Goal: Task Accomplishment & Management: Use online tool/utility

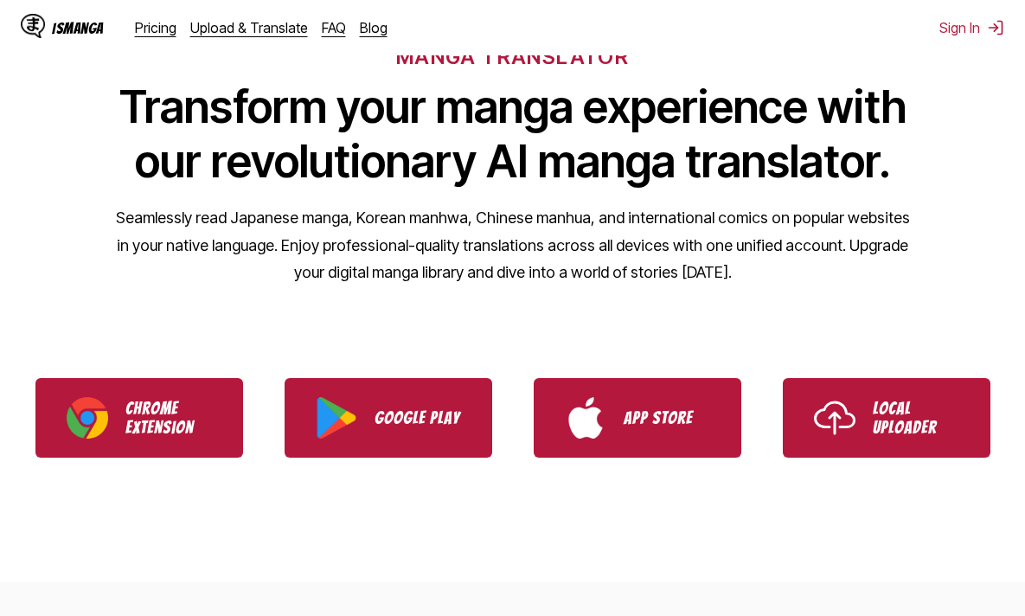
scroll to position [121, 0]
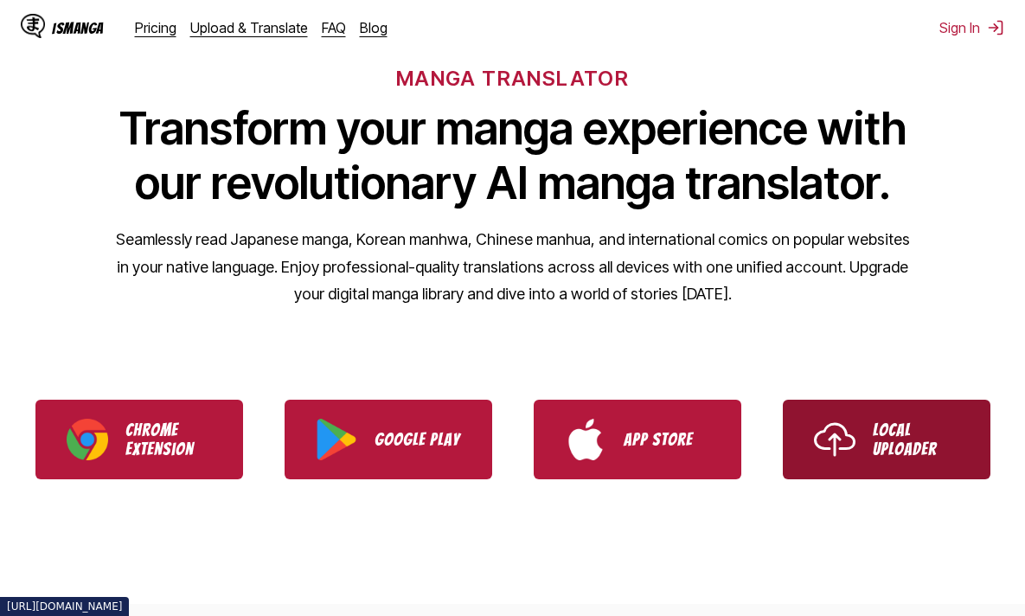
click at [884, 448] on p "Local Uploader" at bounding box center [915, 439] width 86 height 38
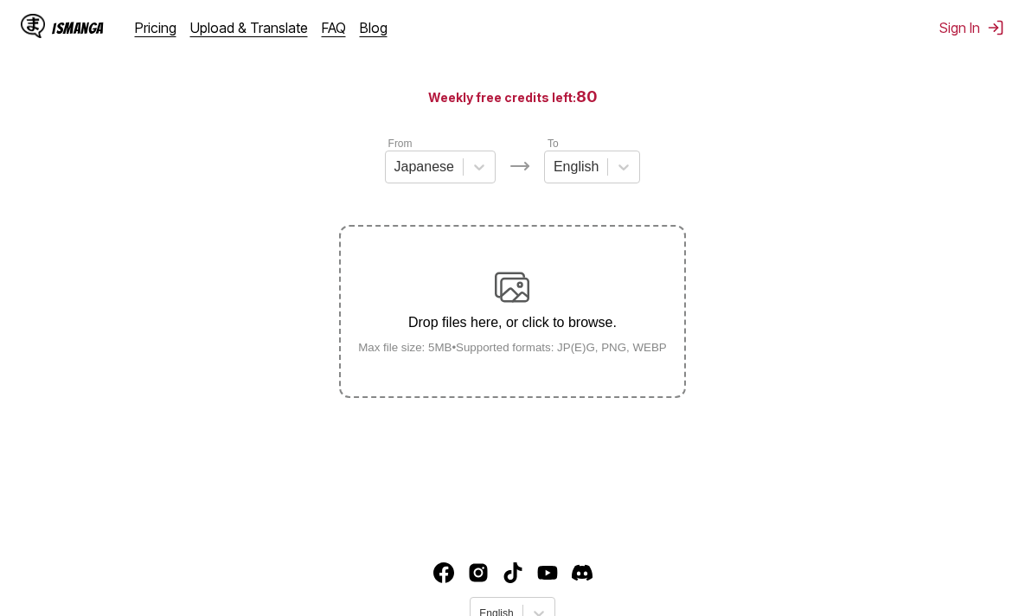
scroll to position [86, 0]
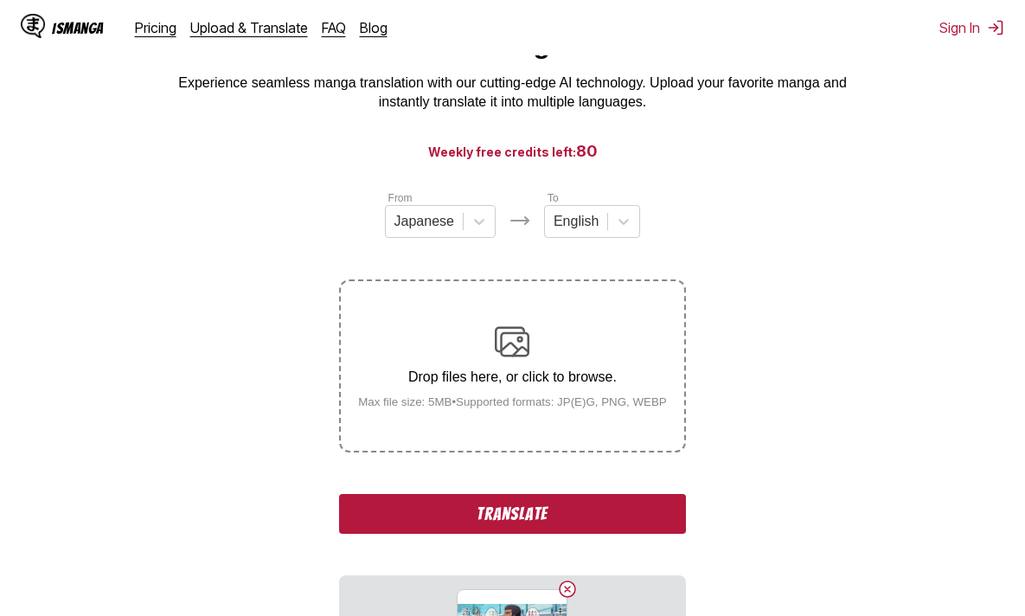
click at [513, 396] on div "Drop files here, or click to browse. Max file size: 5MB • Supported formats: JP…" at bounding box center [512, 366] width 336 height 84
click at [0, 0] on input "Drop files here, or click to browse. Max file size: 5MB • Supported formats: JP…" at bounding box center [0, 0] width 0 height 0
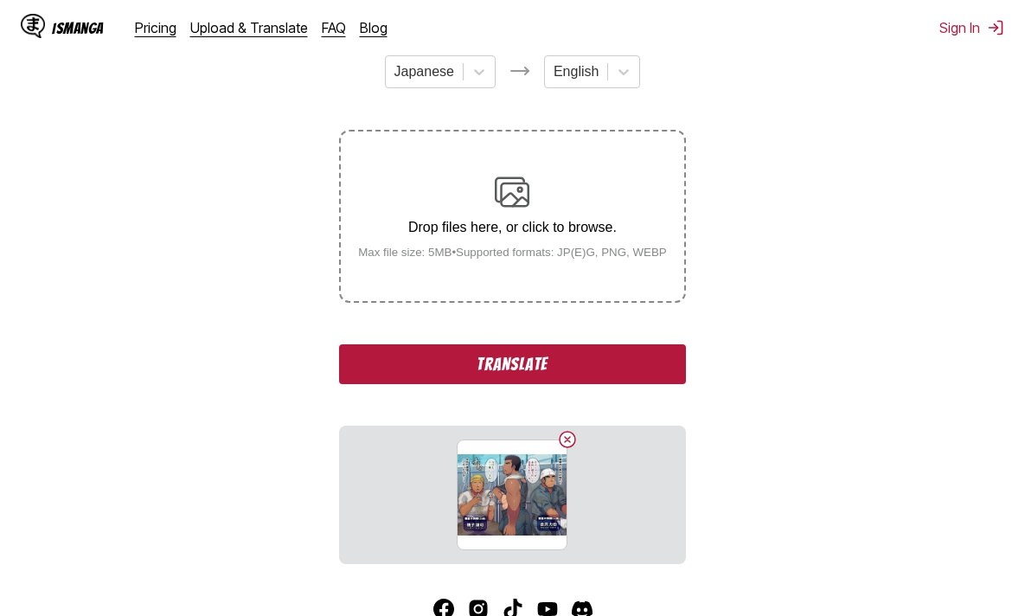
scroll to position [348, 0]
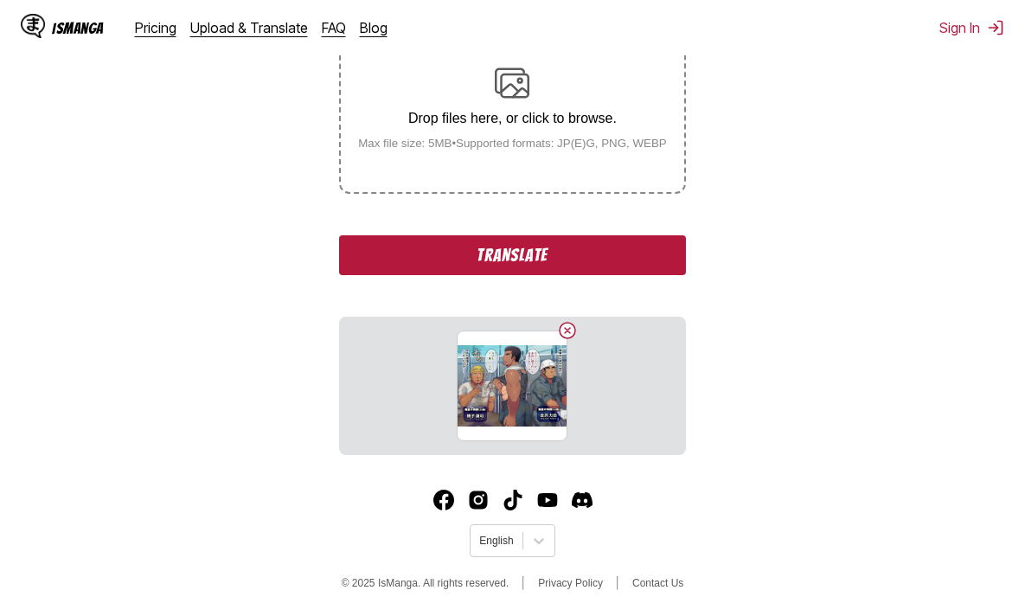
drag, startPoint x: 703, startPoint y: 372, endPoint x: 1009, endPoint y: 416, distance: 309.3
click at [704, 373] on section "From Japanese To English Drop files here, or click to browse. Max file size: 5M…" at bounding box center [512, 193] width 997 height 524
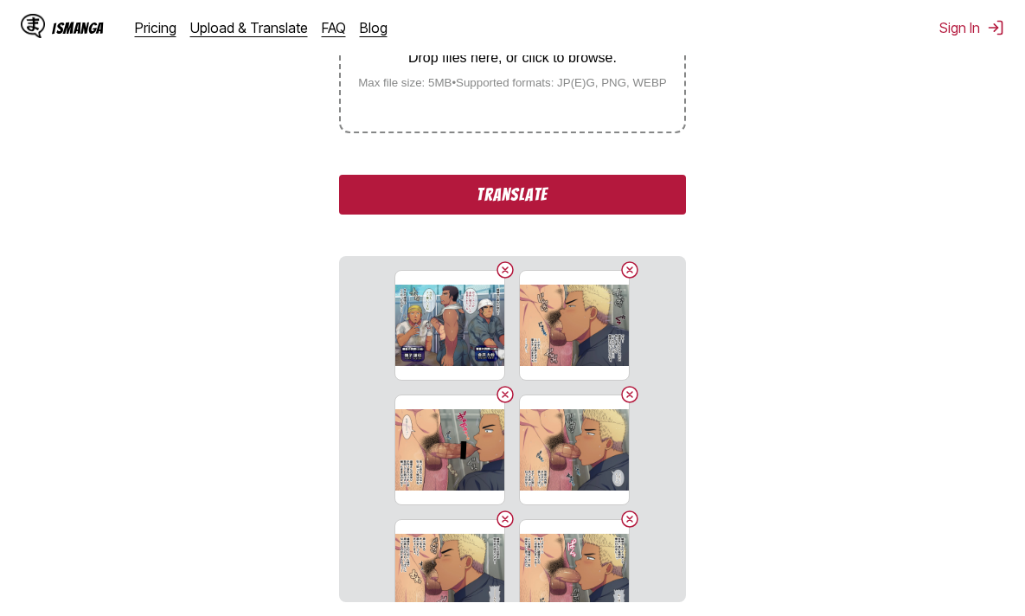
scroll to position [209, 0]
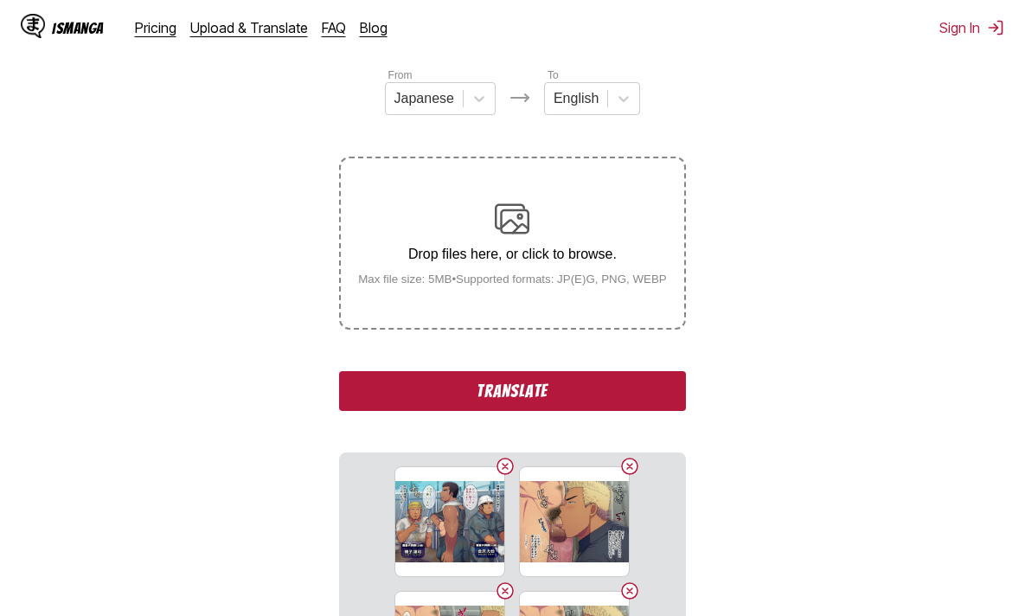
click at [567, 400] on button "Translate" at bounding box center [512, 391] width 346 height 40
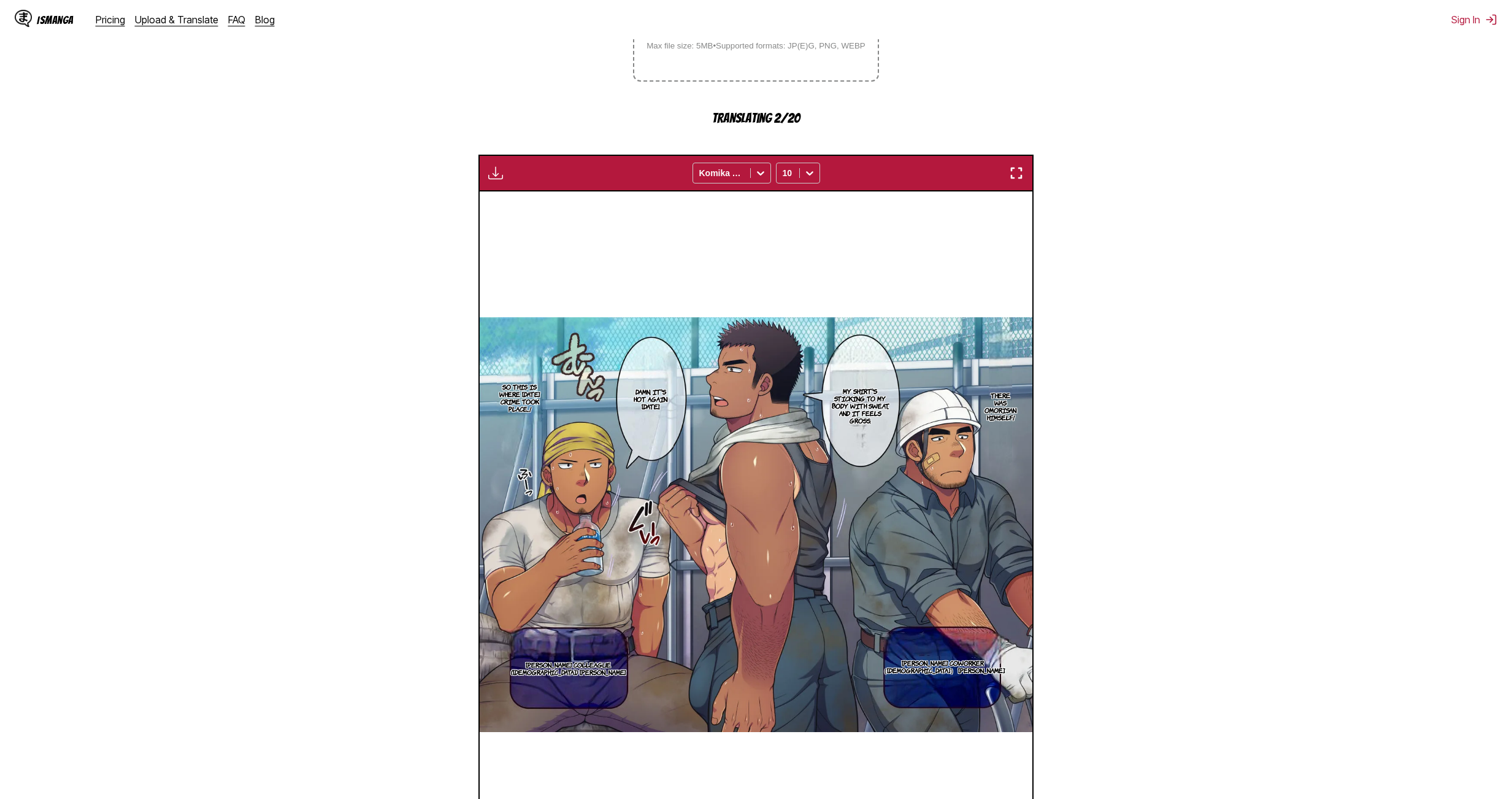
scroll to position [83, 0]
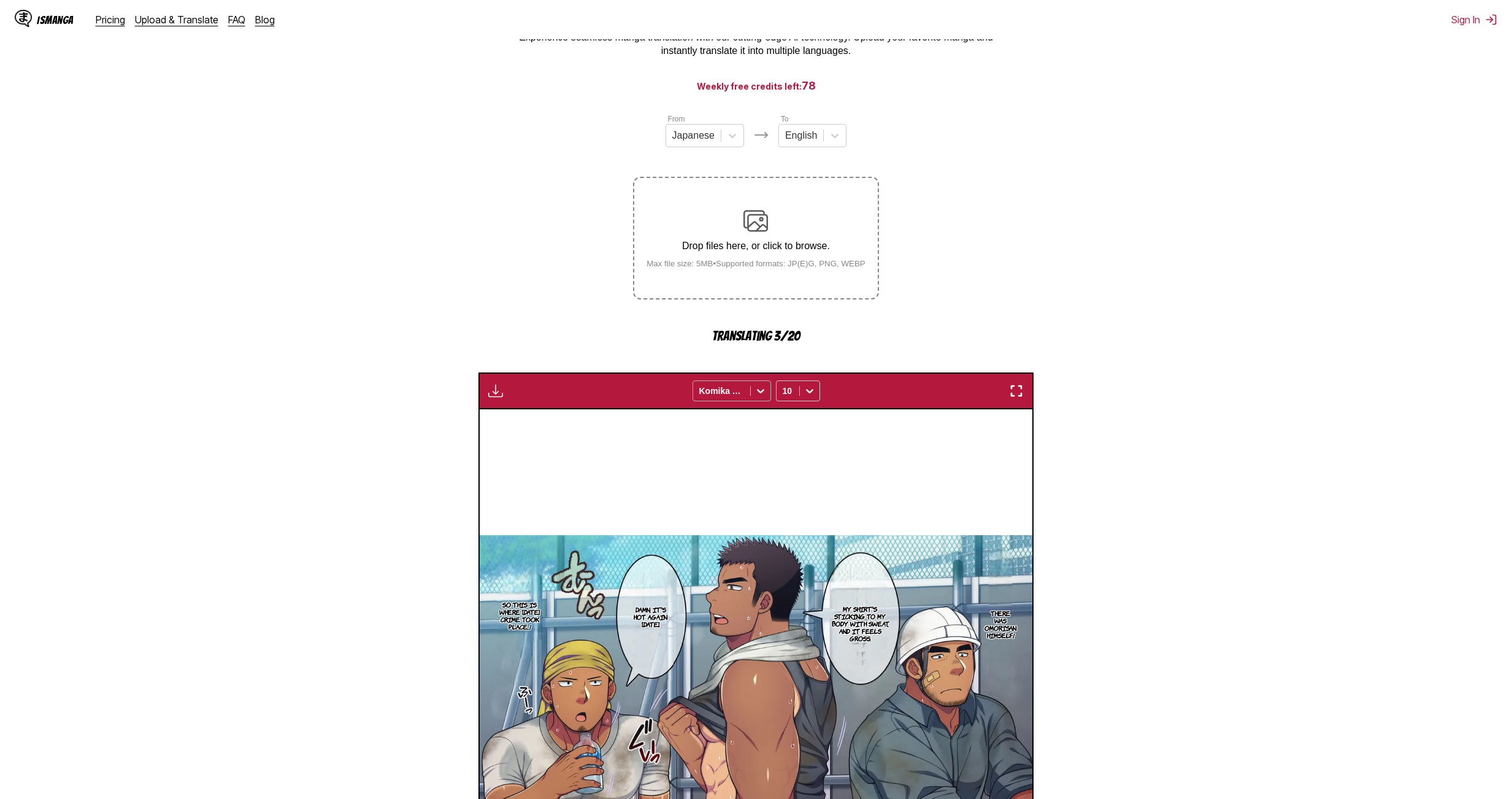
click at [726, 394] on div at bounding box center [721, 390] width 45 height 12
click at [726, 392] on div at bounding box center [787, 390] width 11 height 12
click at [726, 436] on div "16" at bounding box center [798, 510] width 44 height 18
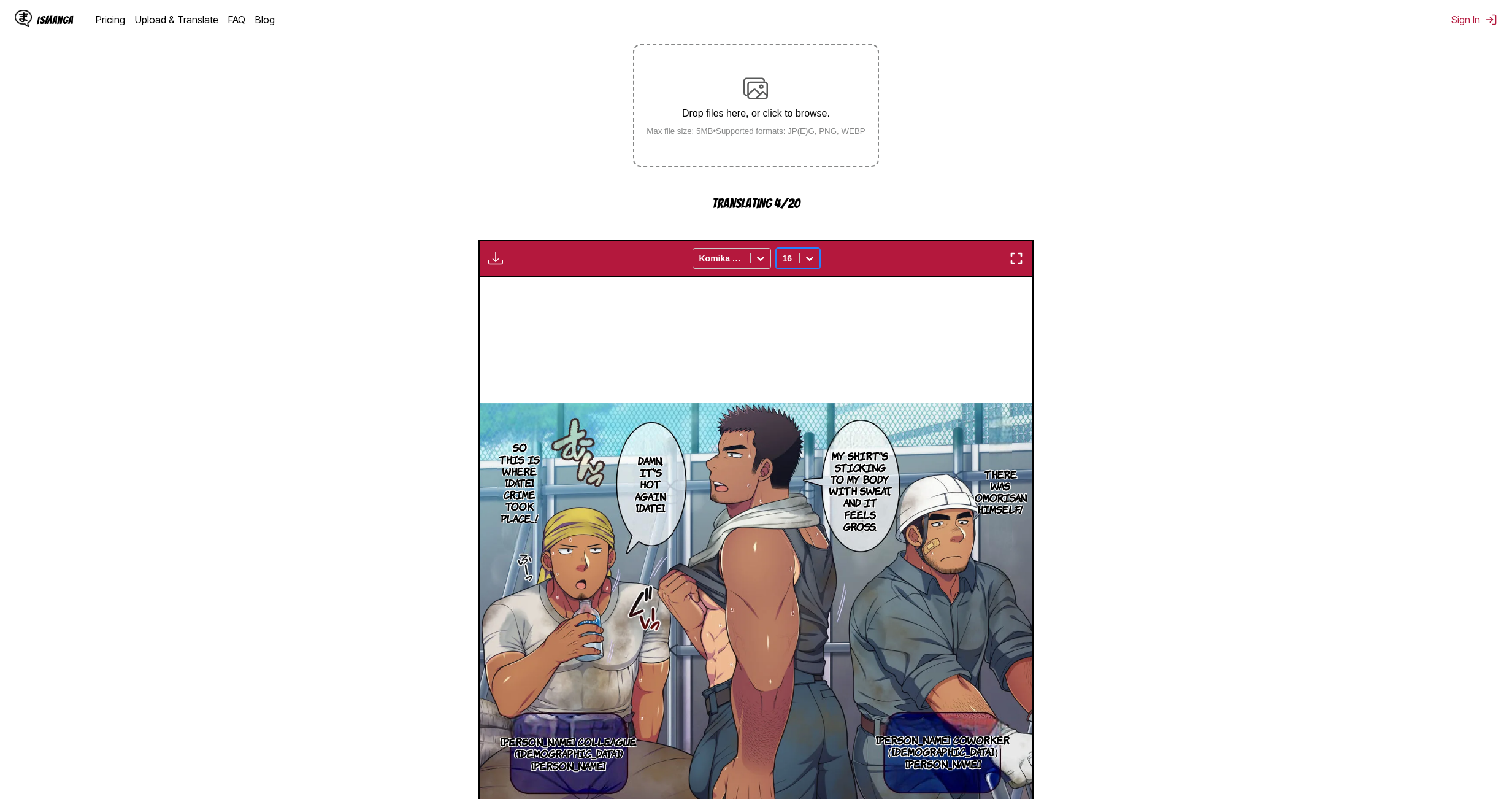
scroll to position [206, 0]
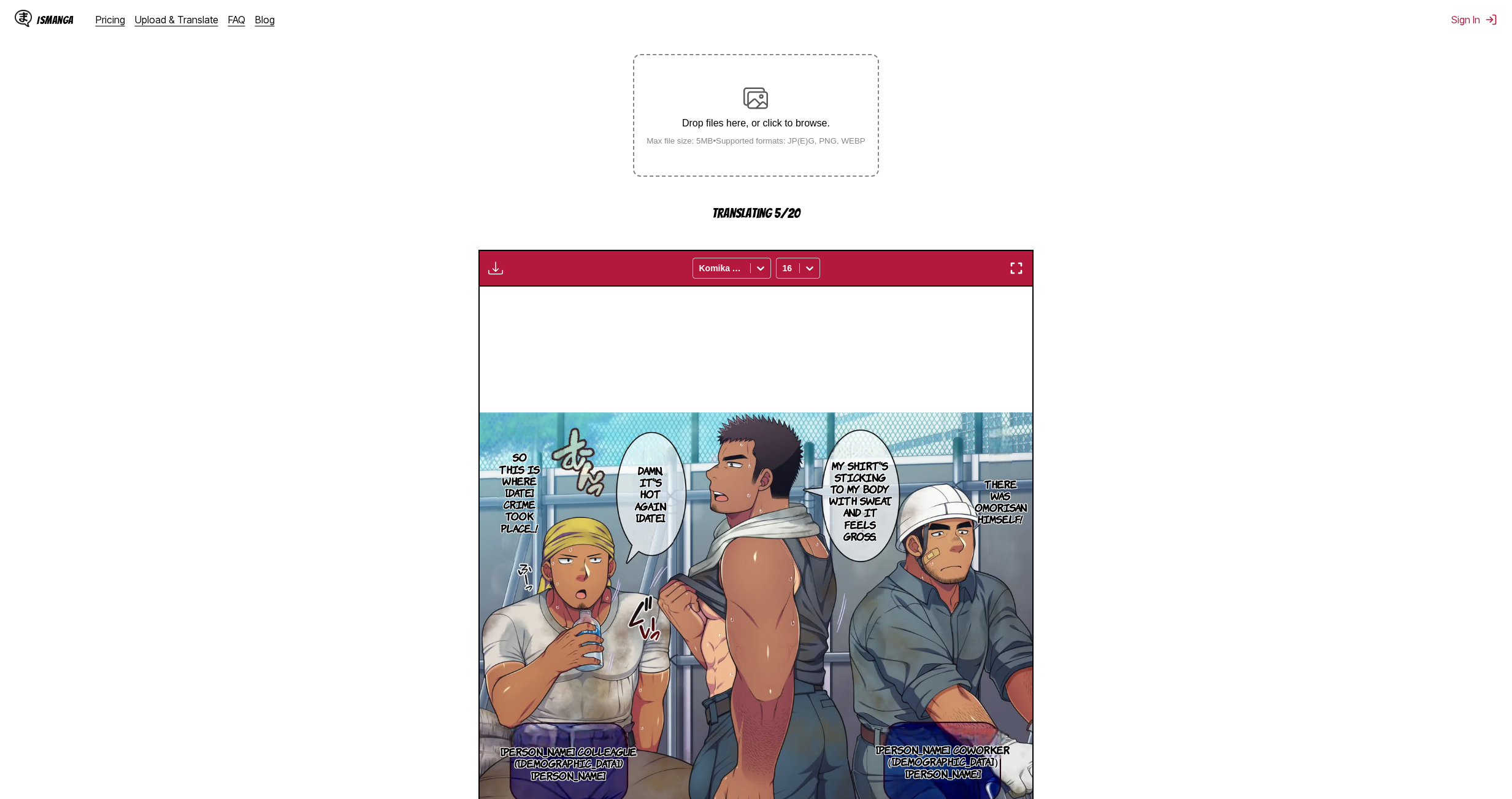
drag, startPoint x: 889, startPoint y: 461, endPoint x: 1135, endPoint y: 467, distance: 246.1
click at [726, 436] on section "From Japanese To English Drop files here, or click to browse. Max file size: 5M…" at bounding box center [756, 490] width 1492 height 1000
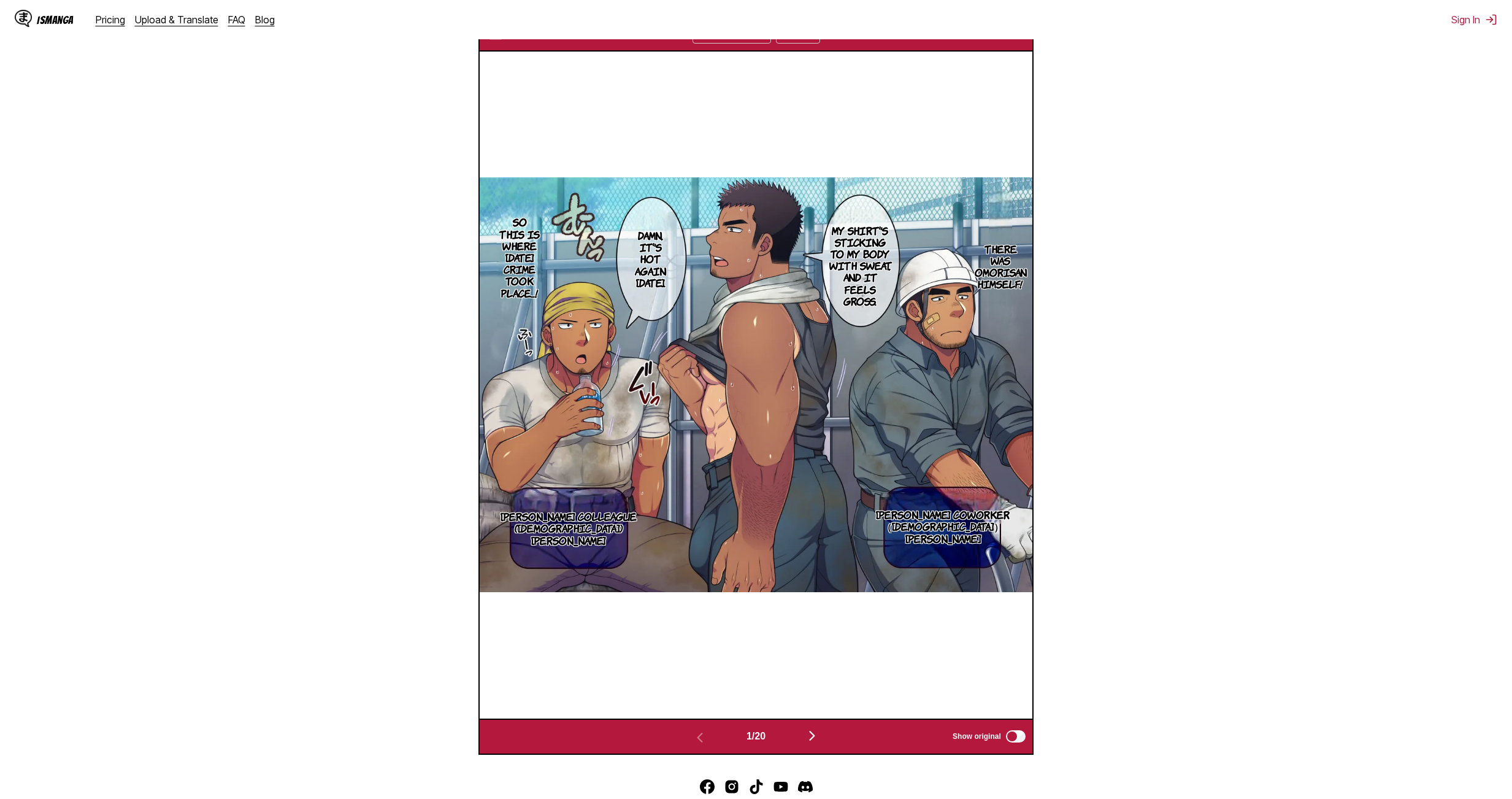
scroll to position [451, 0]
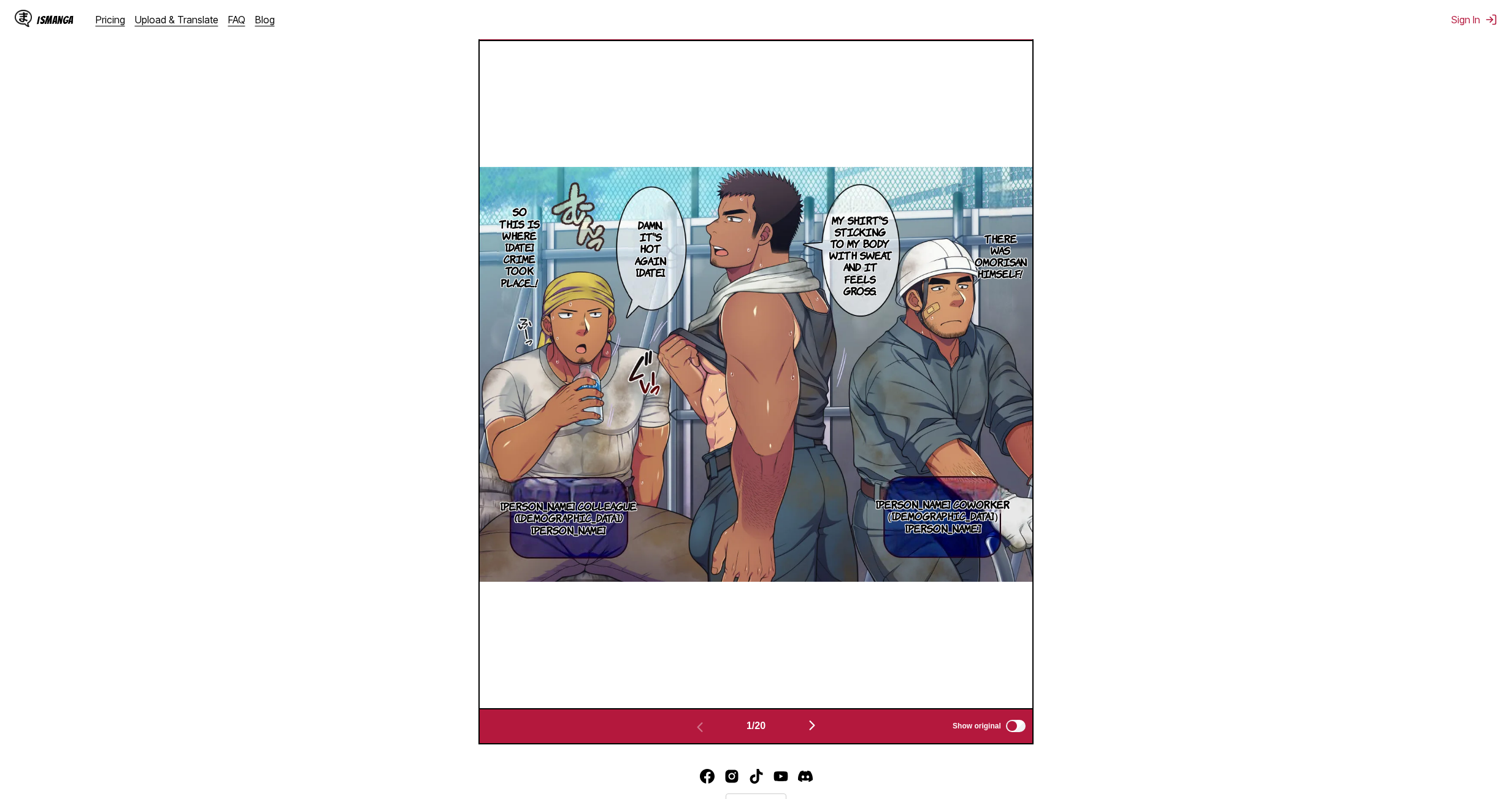
click at [726, 436] on img "button" at bounding box center [812, 725] width 15 height 15
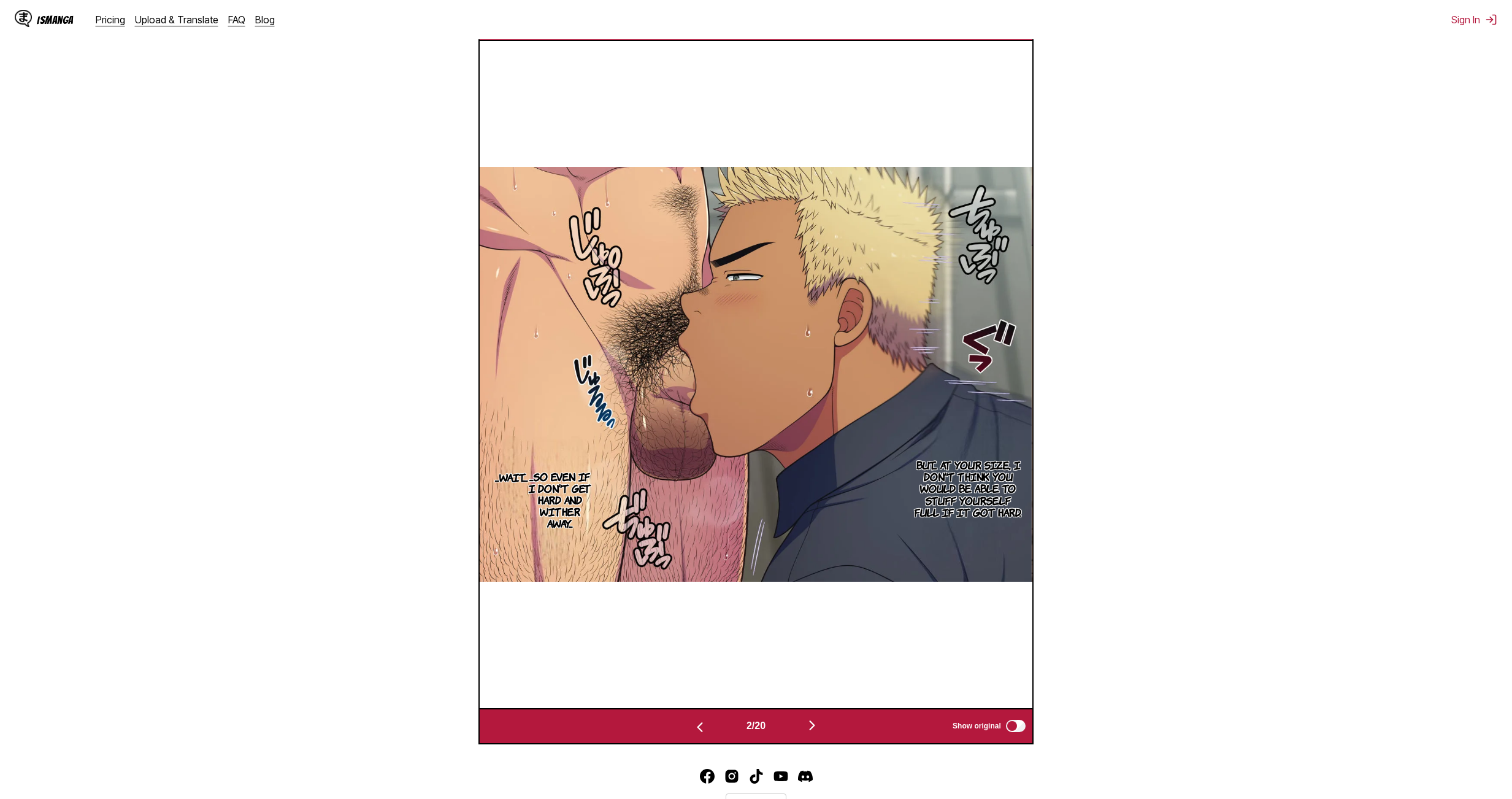
click at [698, 436] on img "button" at bounding box center [699, 727] width 15 height 15
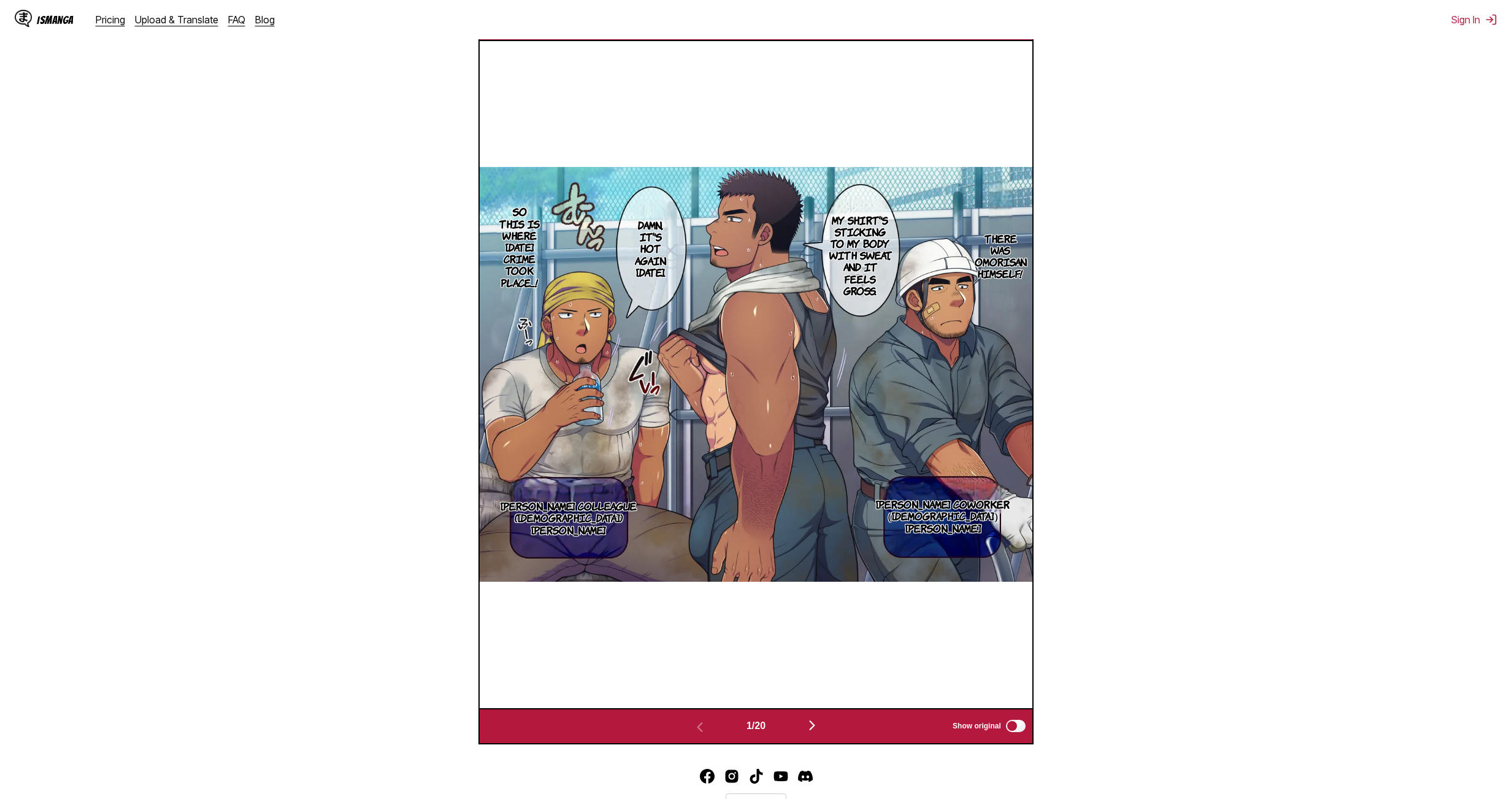
click at [726, 436] on button "button" at bounding box center [812, 726] width 74 height 18
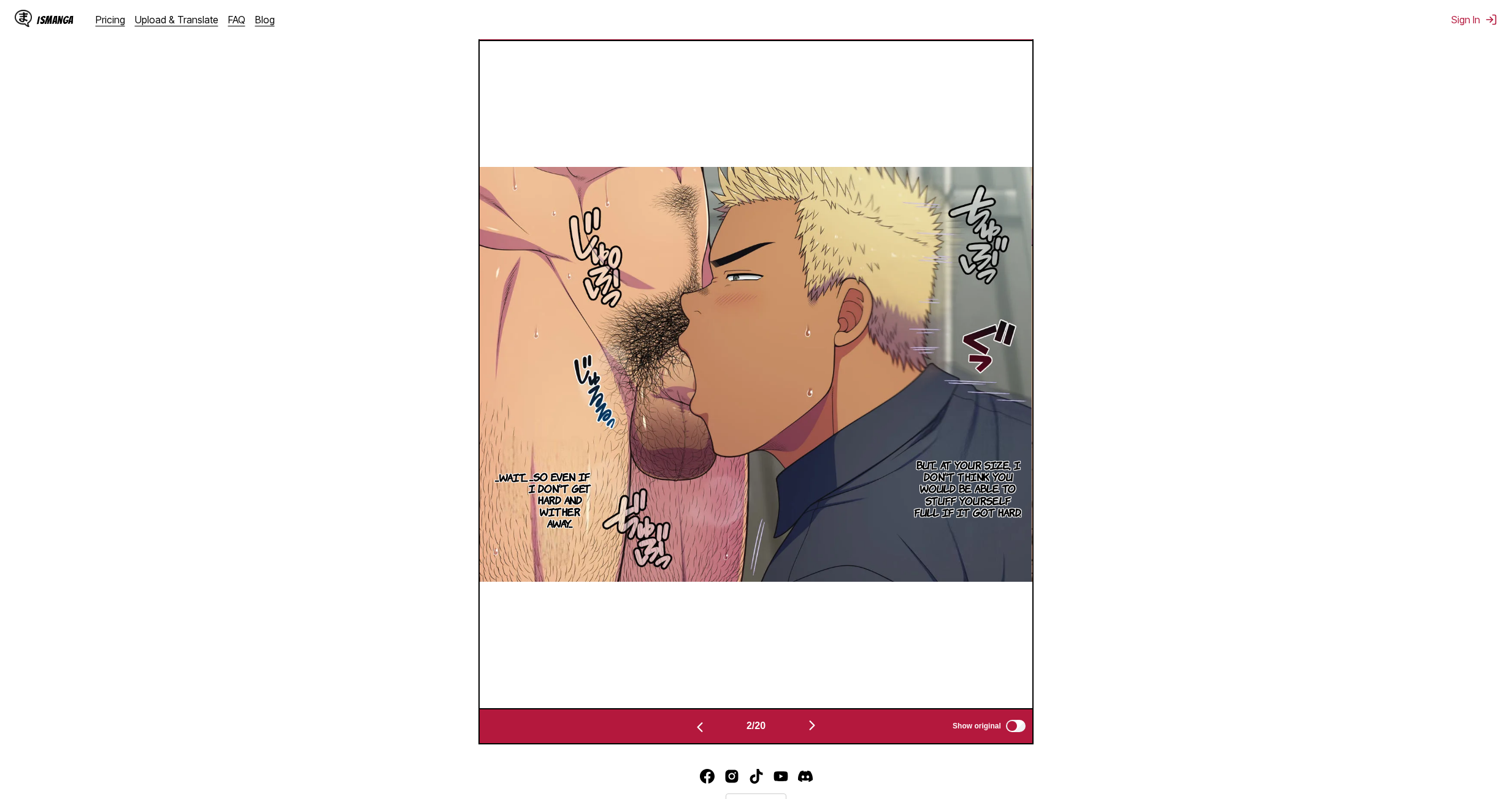
click at [726, 436] on img "button" at bounding box center [812, 725] width 15 height 15
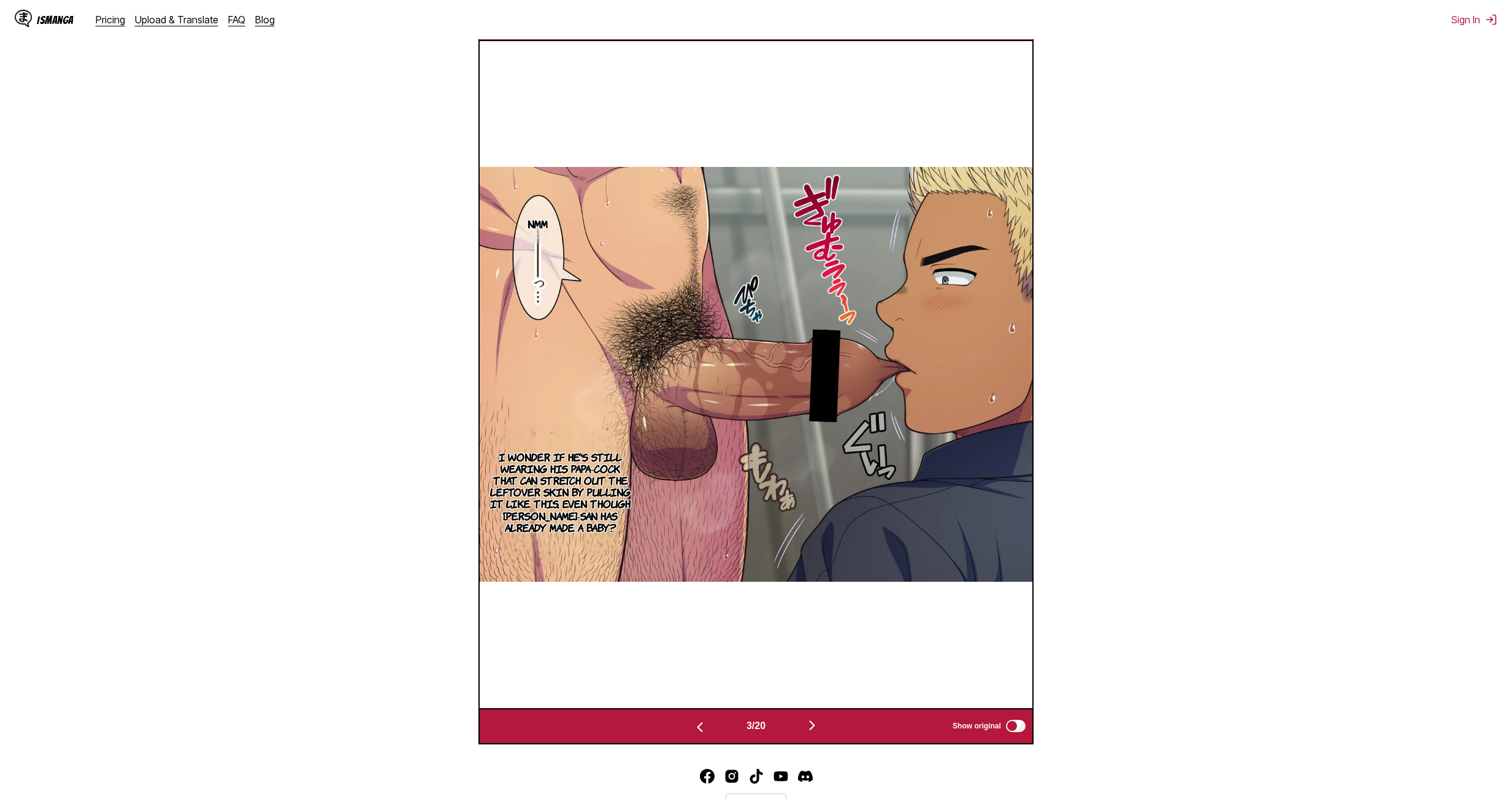
click at [726, 436] on img "button" at bounding box center [812, 725] width 15 height 15
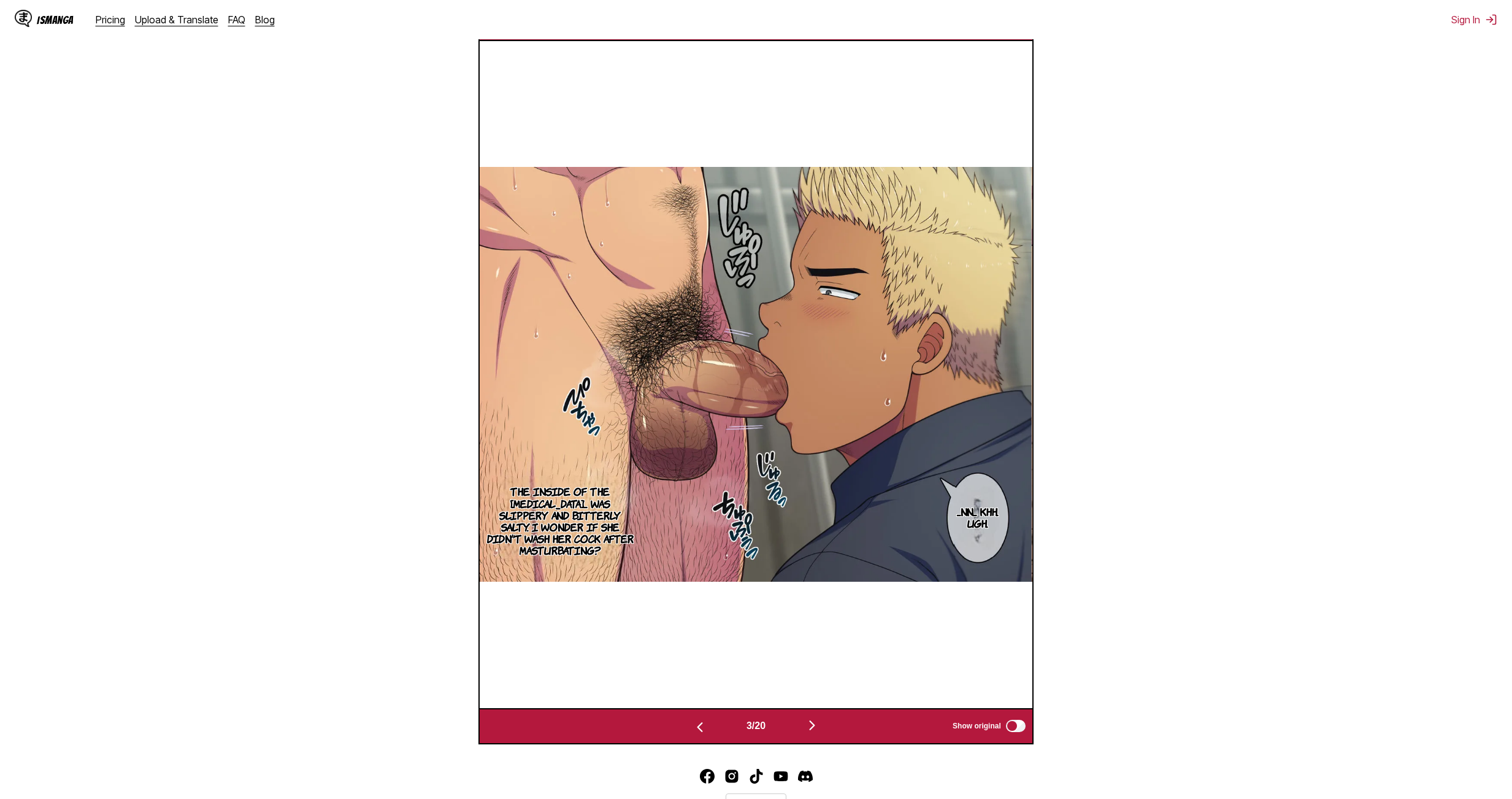
click at [726, 436] on img "button" at bounding box center [812, 725] width 15 height 15
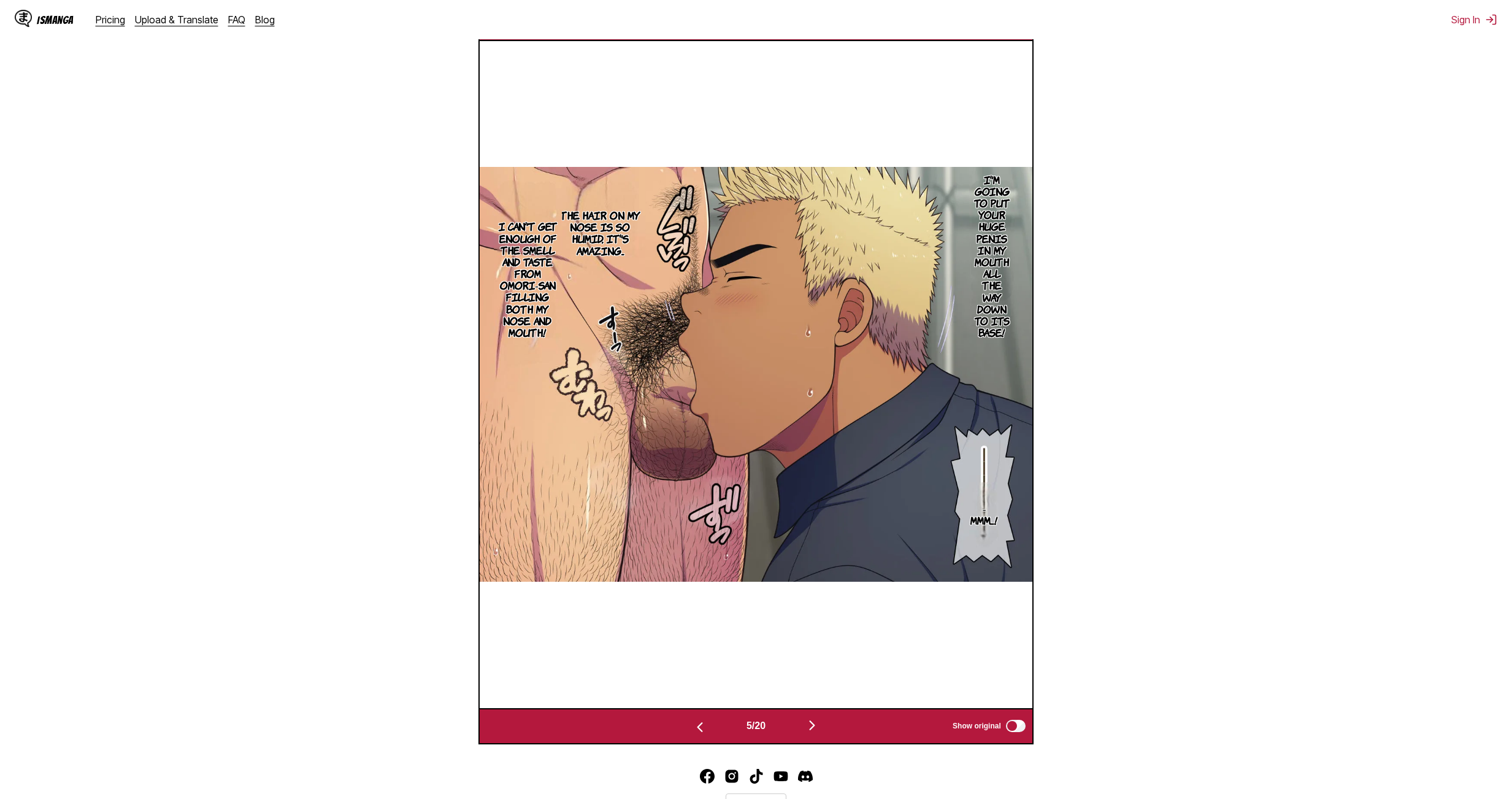
click at [726, 436] on img "button" at bounding box center [812, 725] width 15 height 15
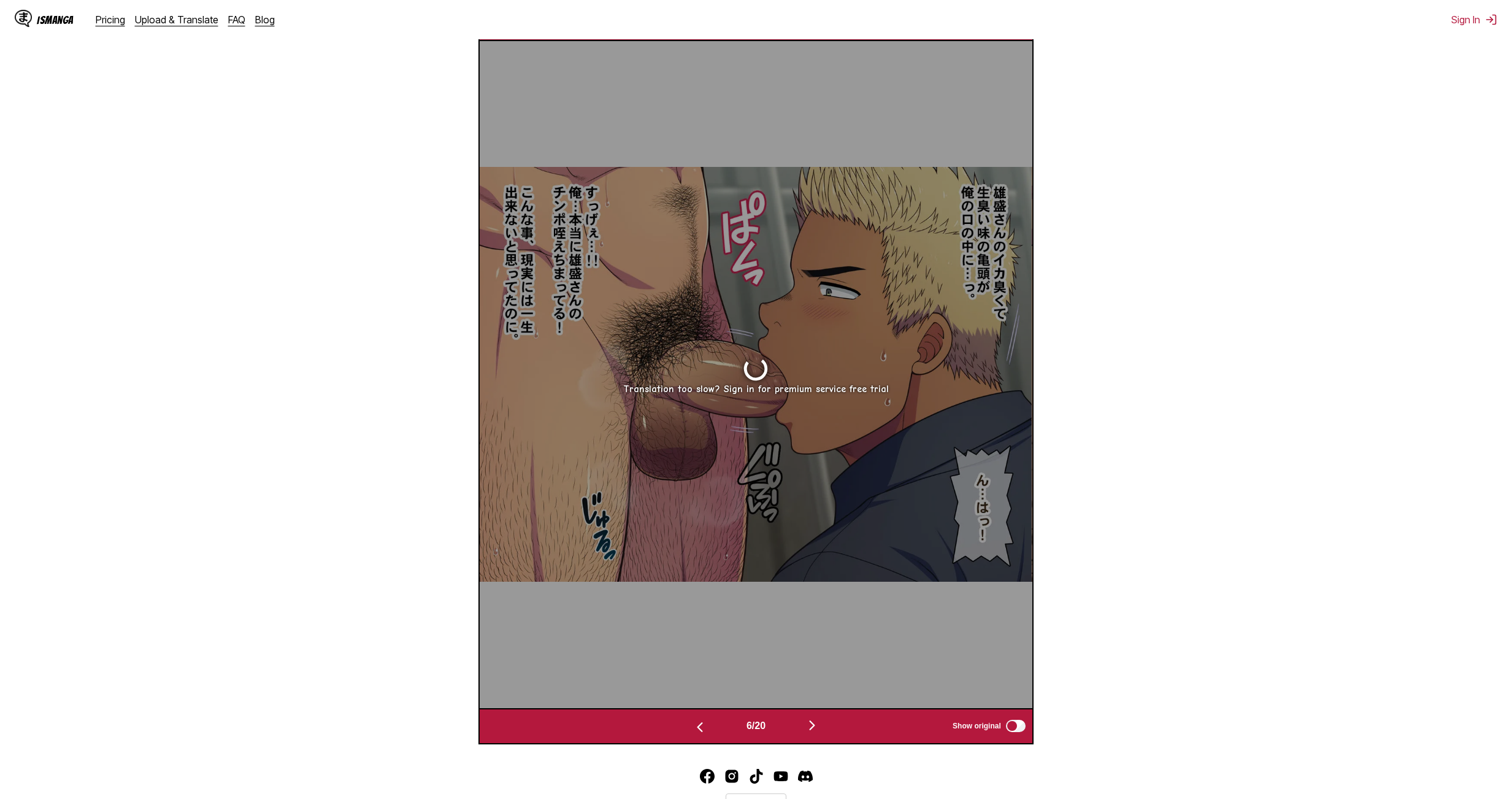
click at [726, 436] on img "button" at bounding box center [812, 725] width 15 height 15
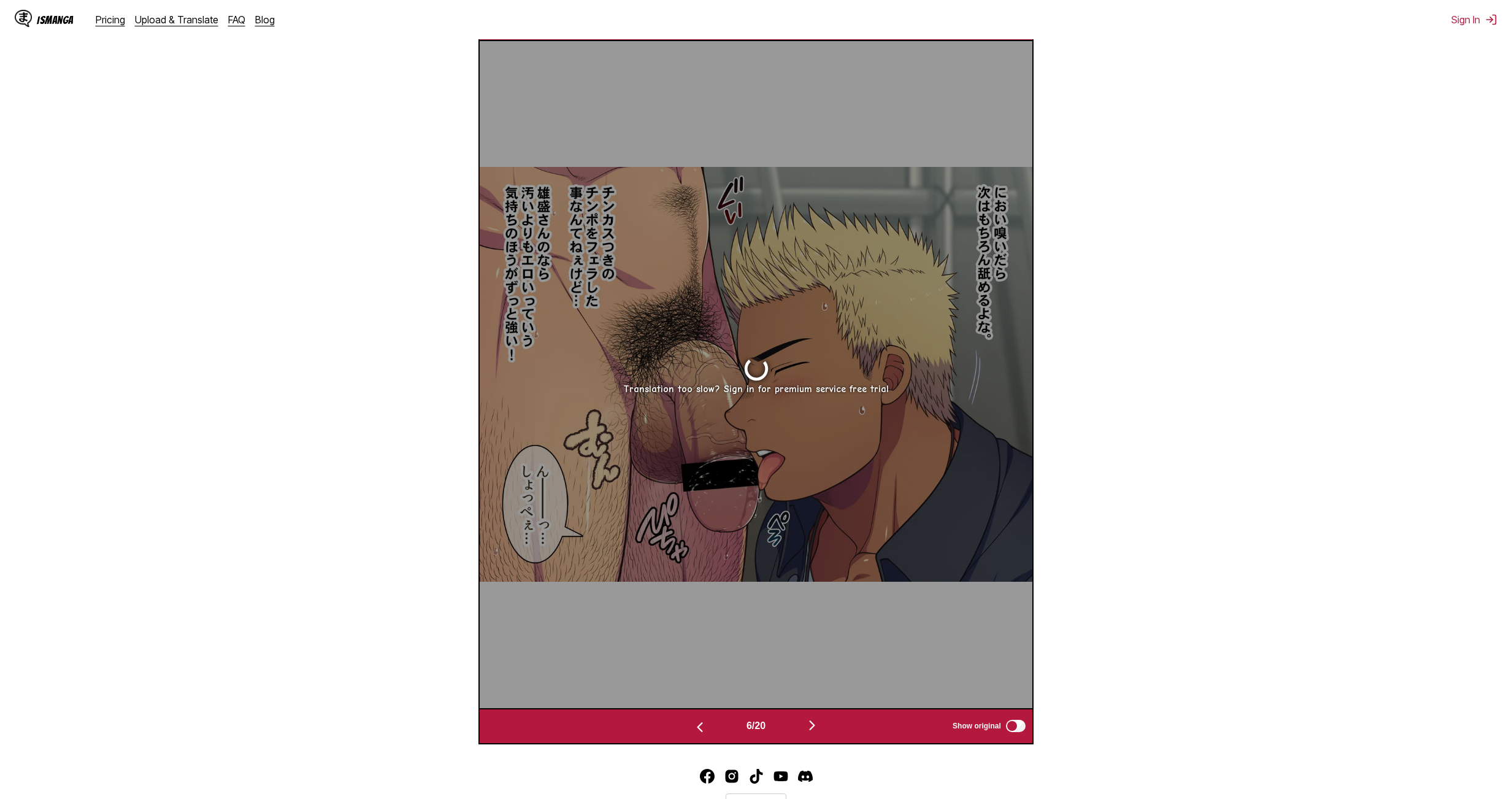
click at [726, 436] on img "button" at bounding box center [812, 725] width 15 height 15
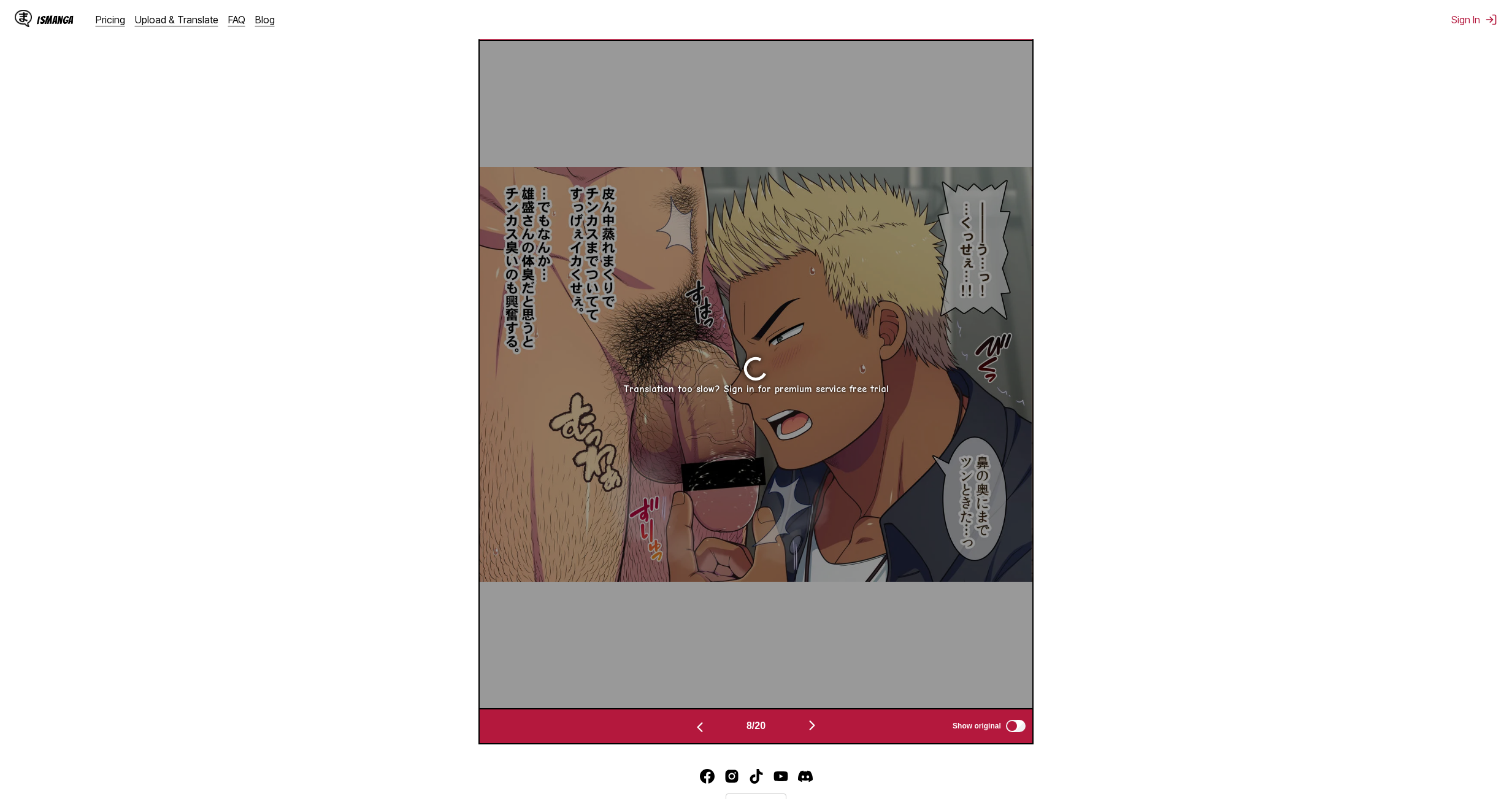
click at [726, 436] on img "button" at bounding box center [812, 725] width 15 height 15
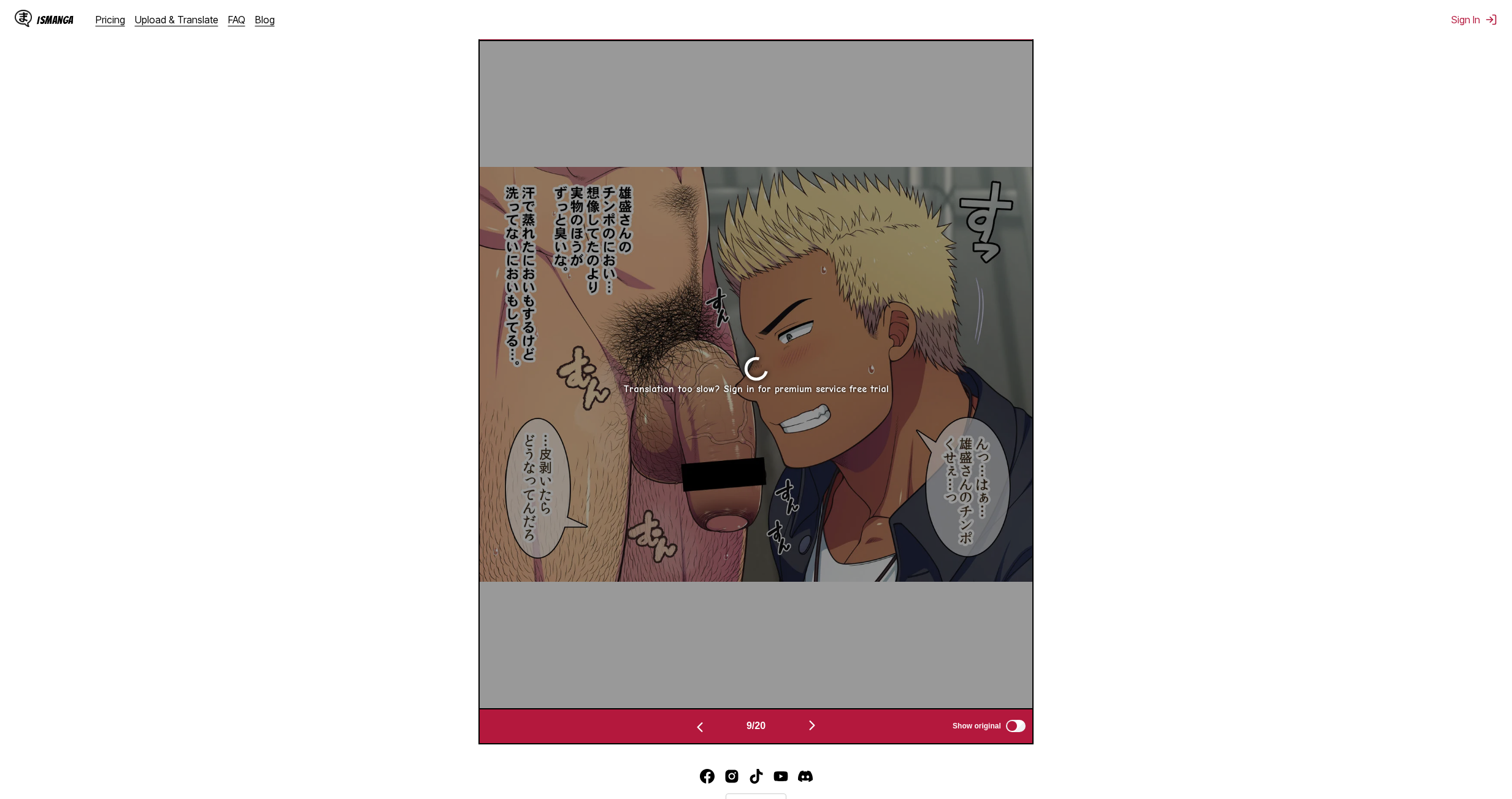
click at [726, 436] on img "button" at bounding box center [812, 725] width 15 height 15
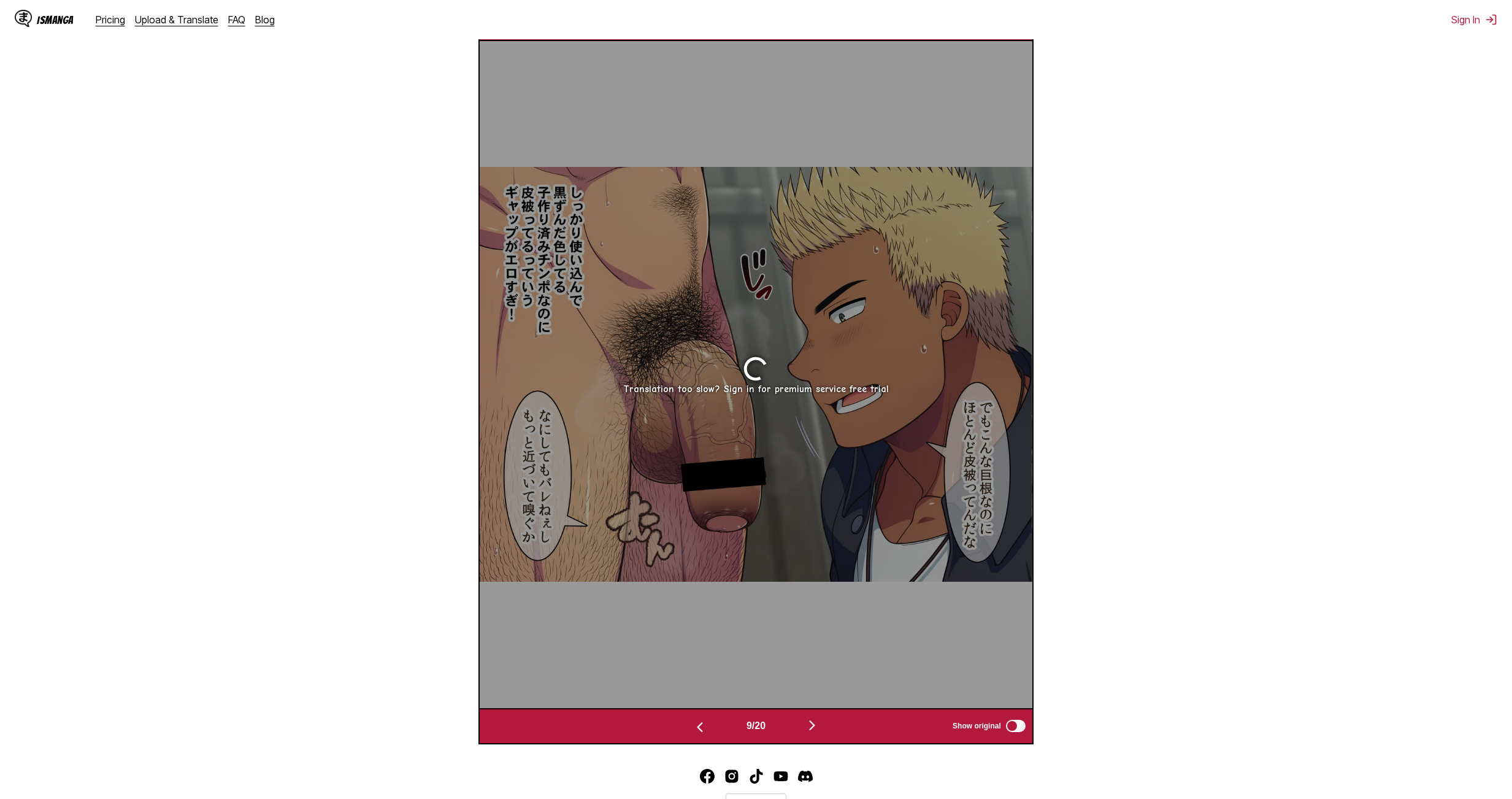
click at [726, 436] on button "button" at bounding box center [812, 726] width 74 height 18
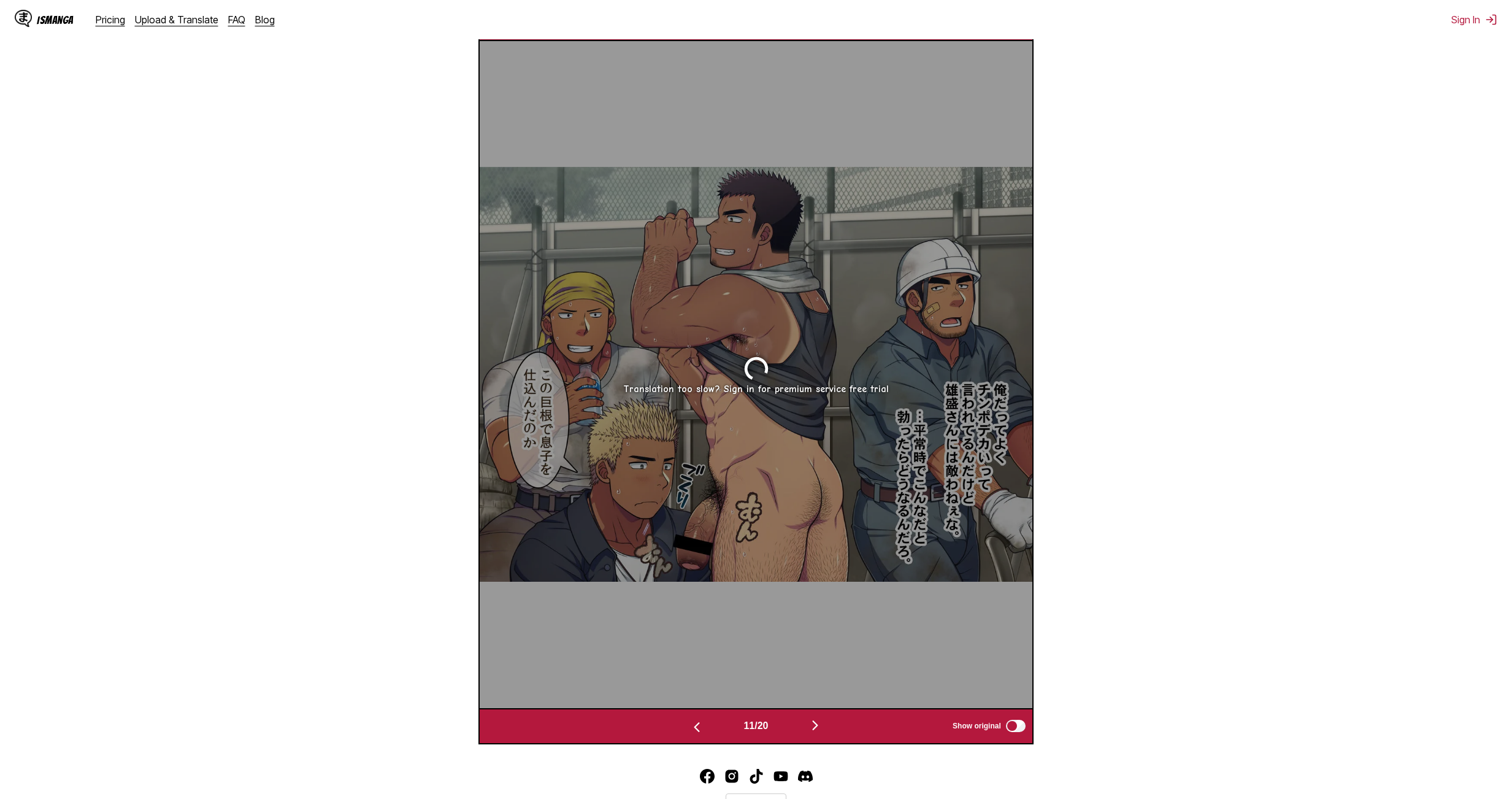
click at [726, 436] on button "button" at bounding box center [815, 726] width 74 height 18
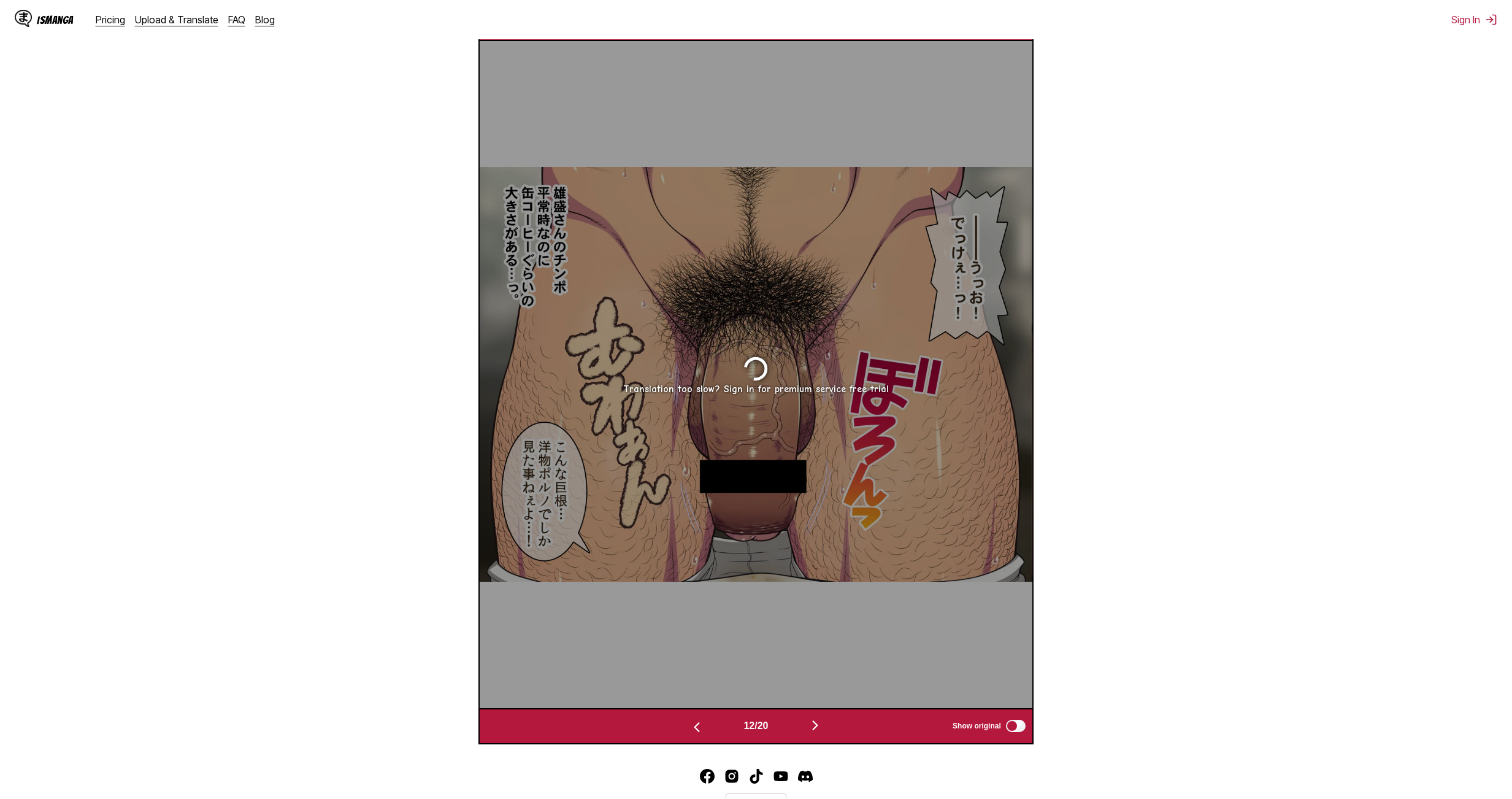
click at [726, 436] on button "button" at bounding box center [815, 726] width 74 height 18
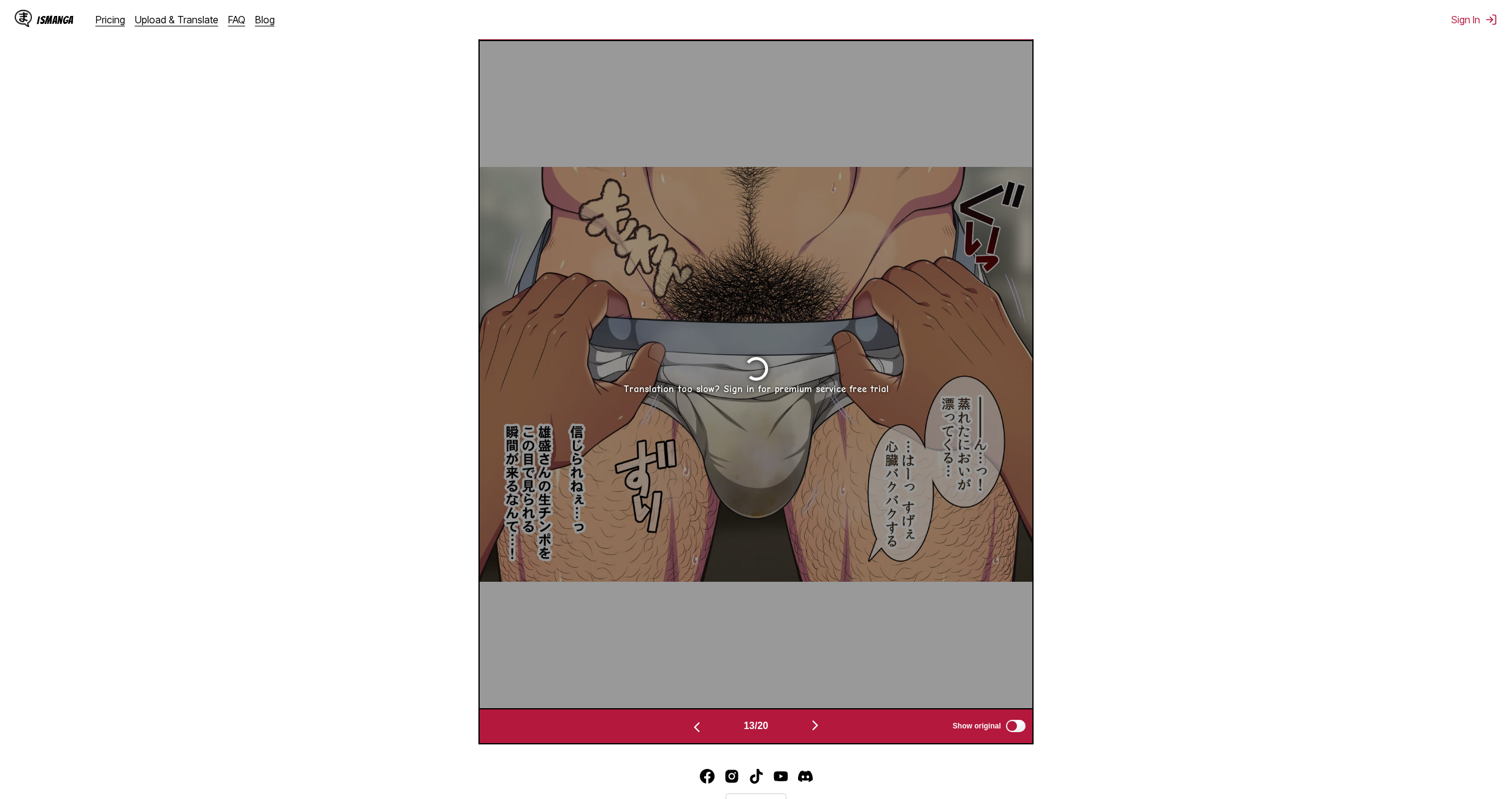
click at [726, 436] on button "button" at bounding box center [815, 726] width 74 height 18
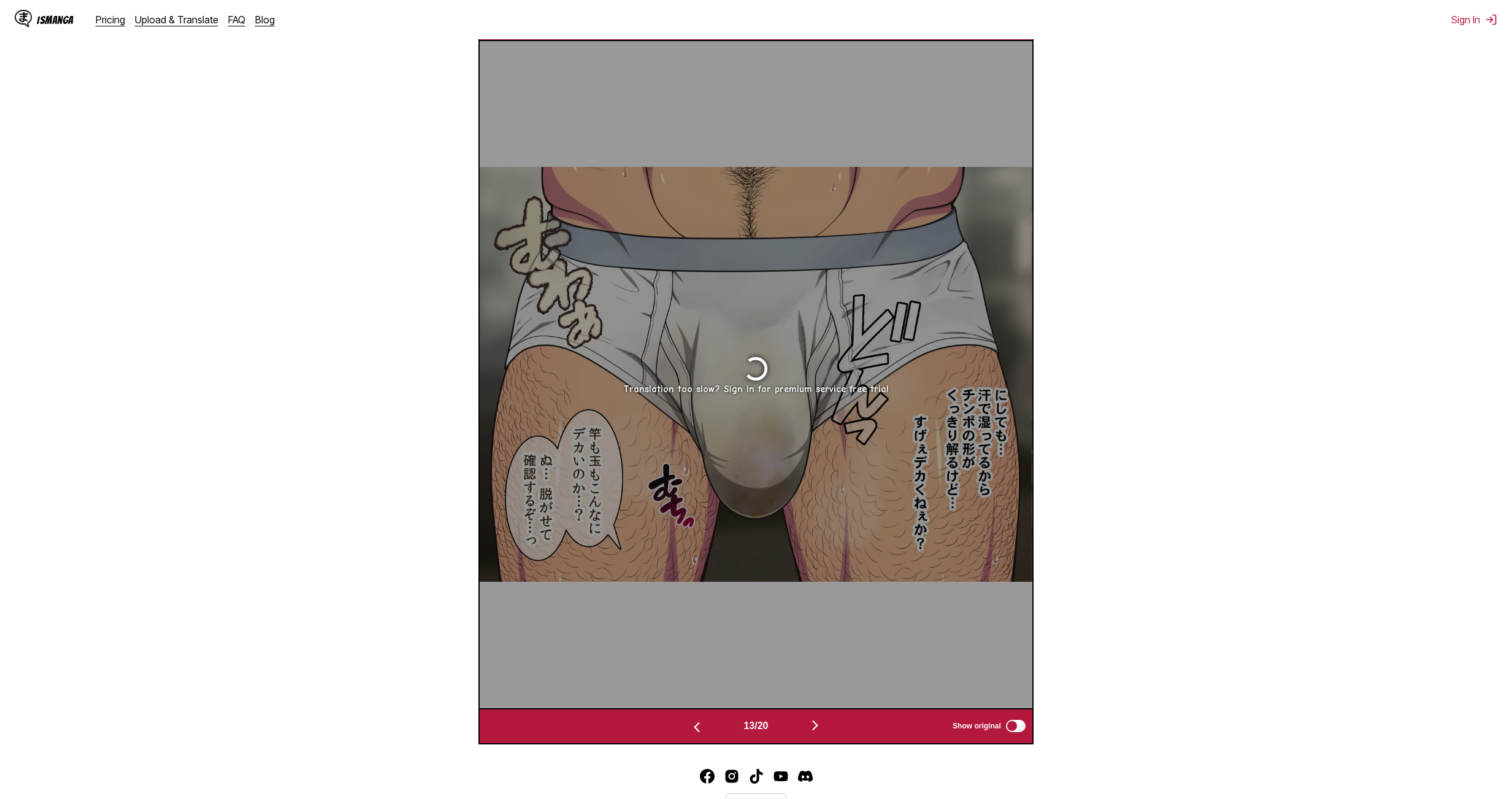
click at [726, 436] on button "button" at bounding box center [815, 726] width 74 height 18
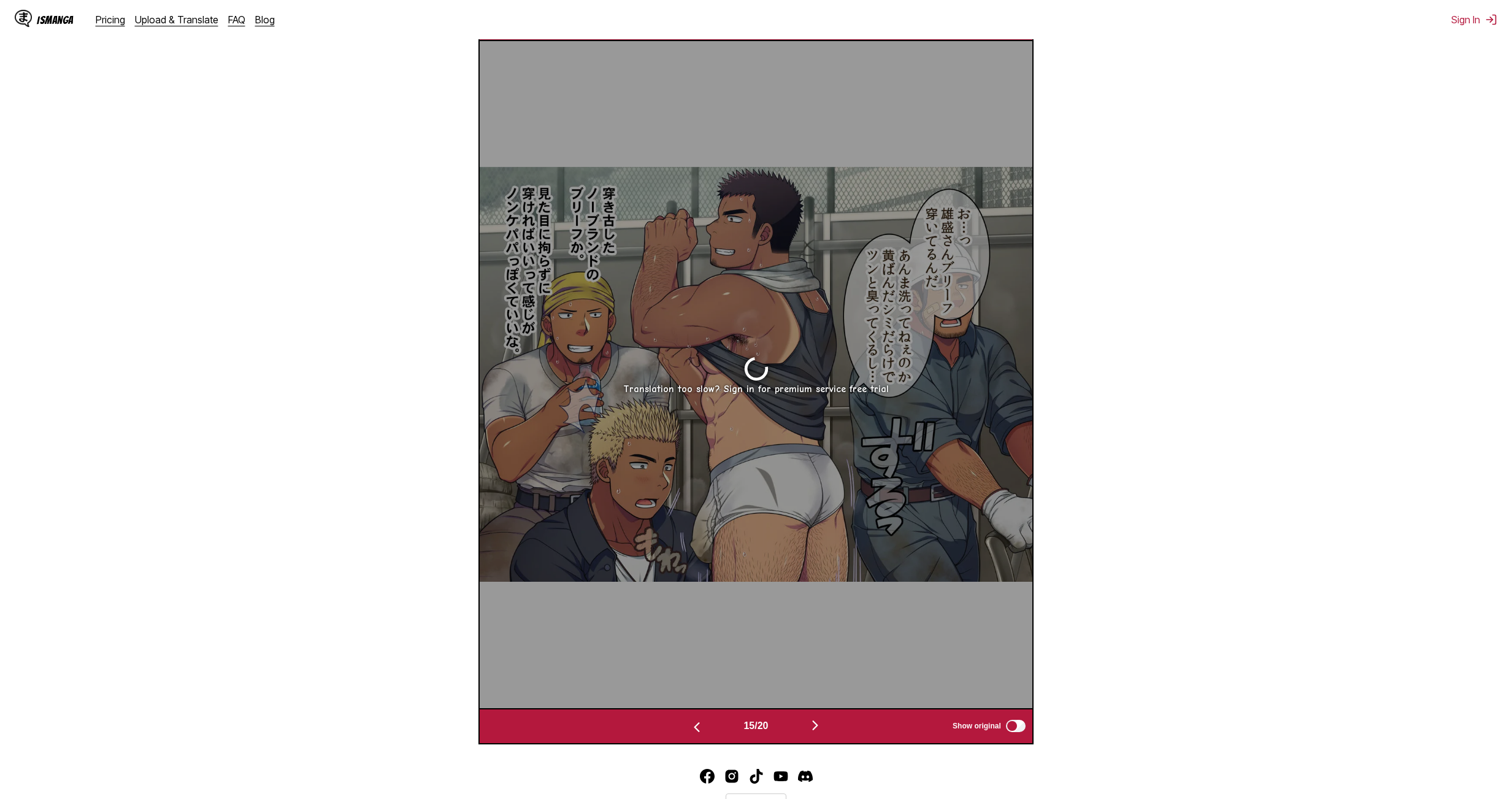
click at [726, 436] on button "button" at bounding box center [815, 726] width 74 height 18
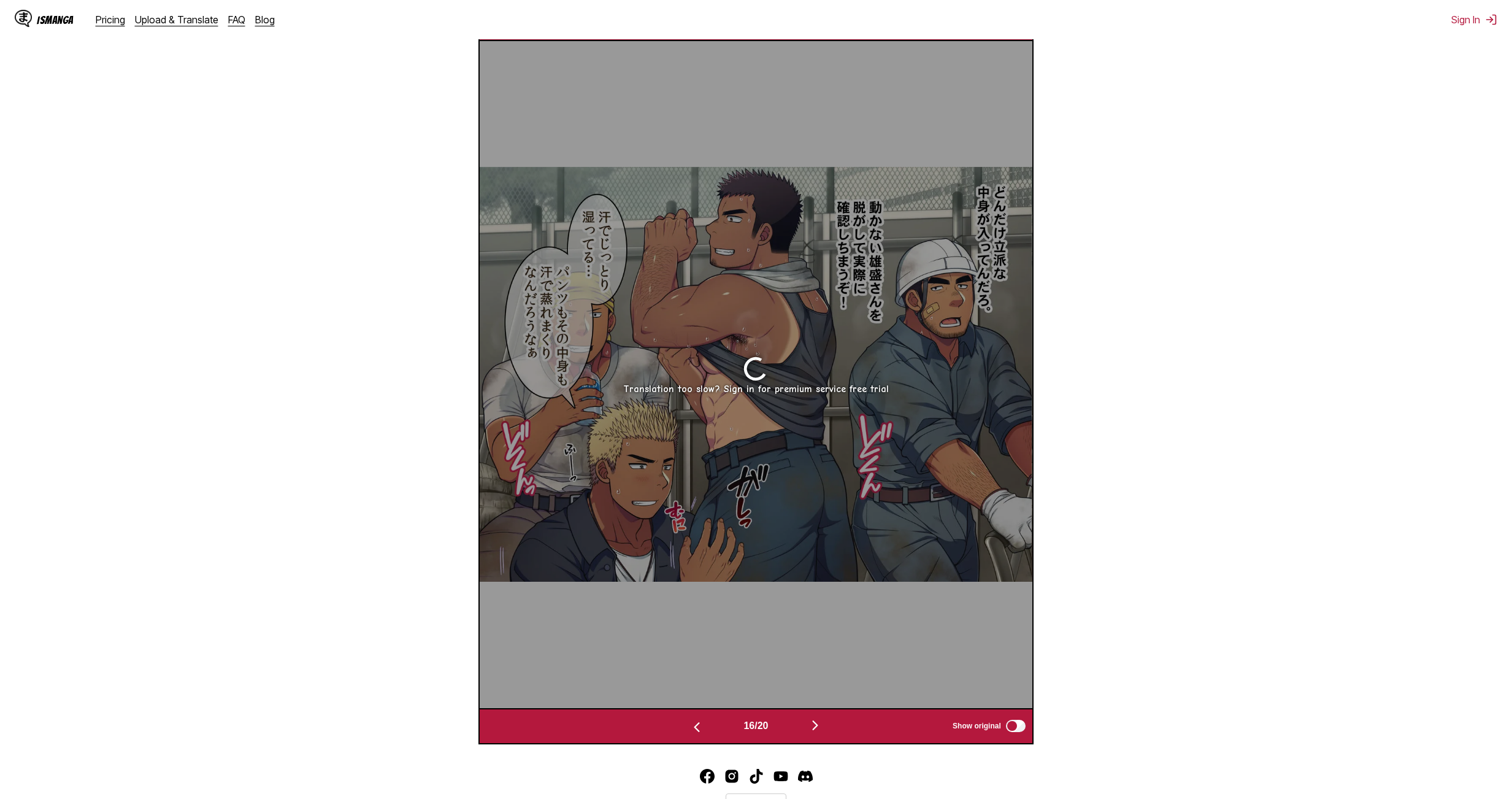
click at [726, 436] on button "button" at bounding box center [815, 726] width 74 height 18
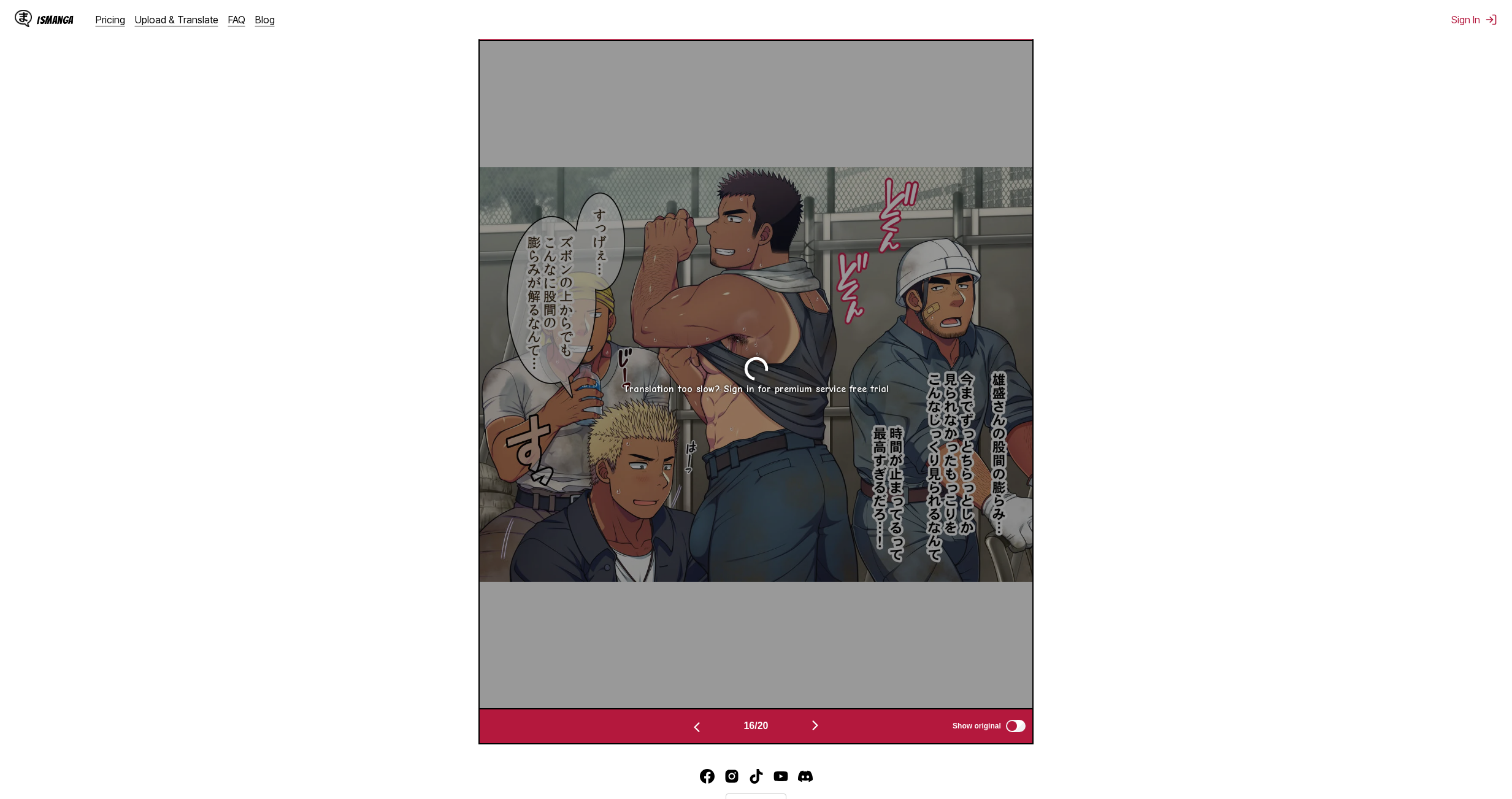
click at [726, 436] on button "button" at bounding box center [815, 726] width 74 height 18
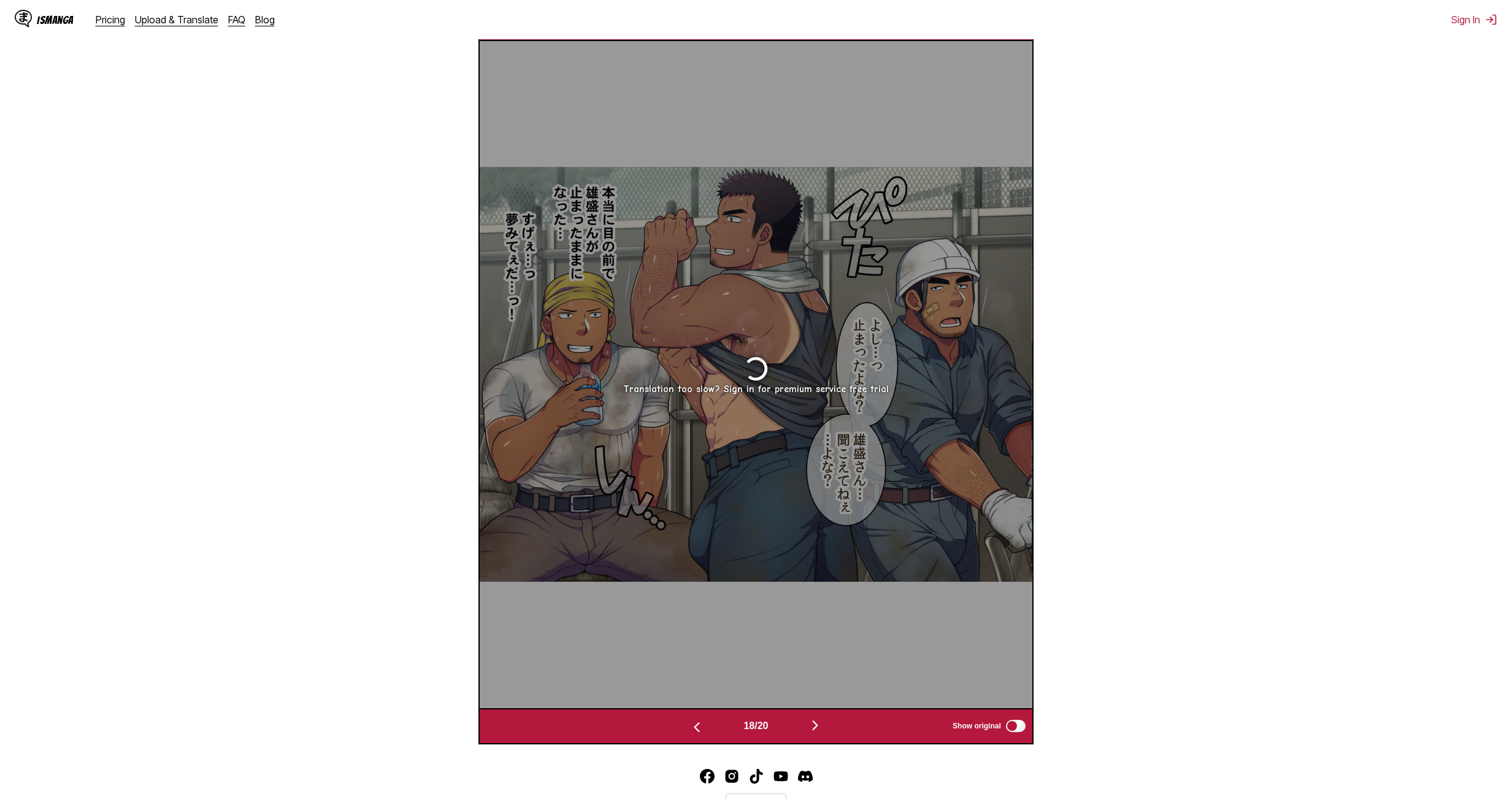
click at [726, 436] on button "button" at bounding box center [815, 726] width 74 height 18
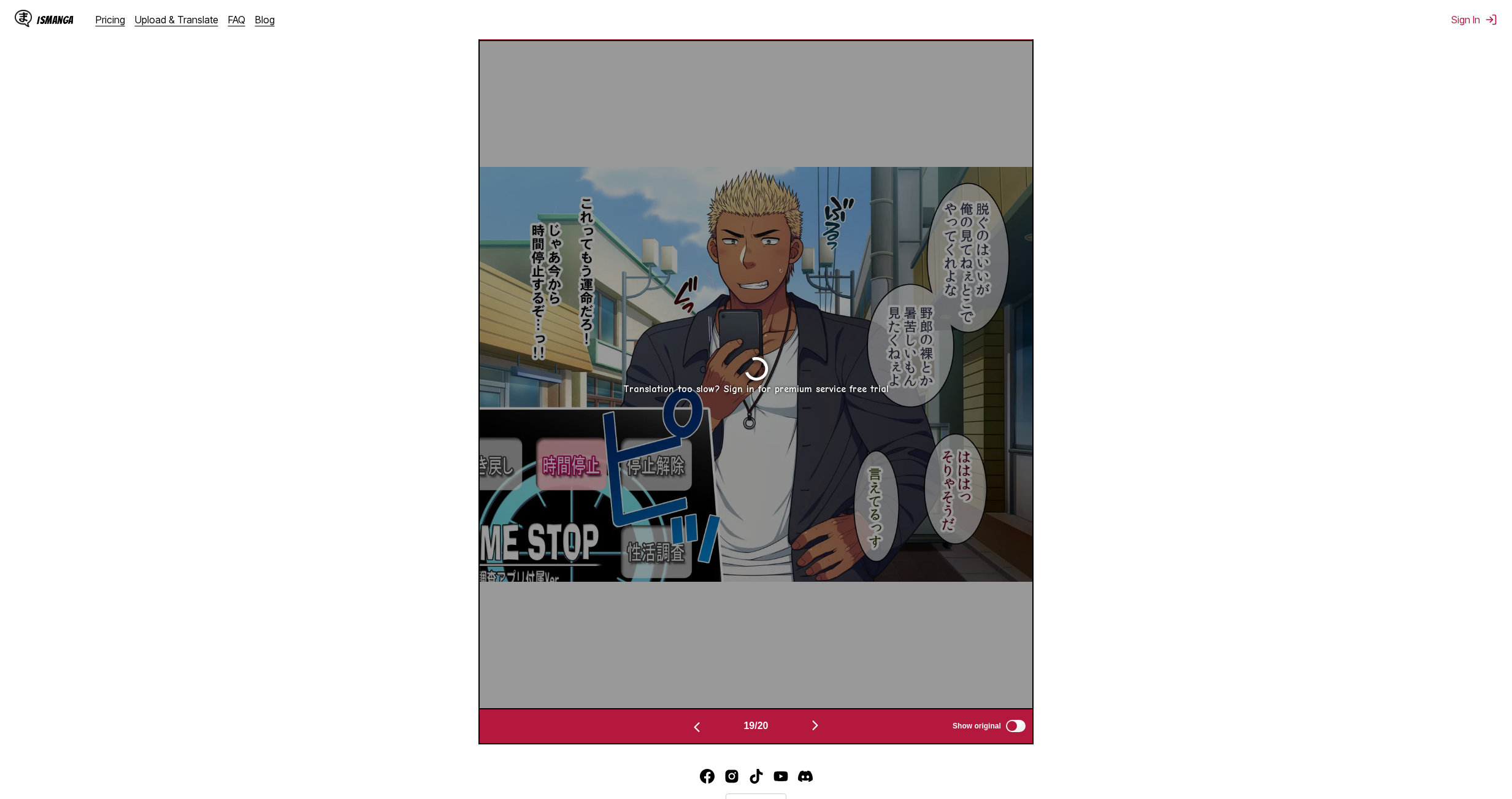
click at [726, 436] on button "button" at bounding box center [815, 726] width 74 height 18
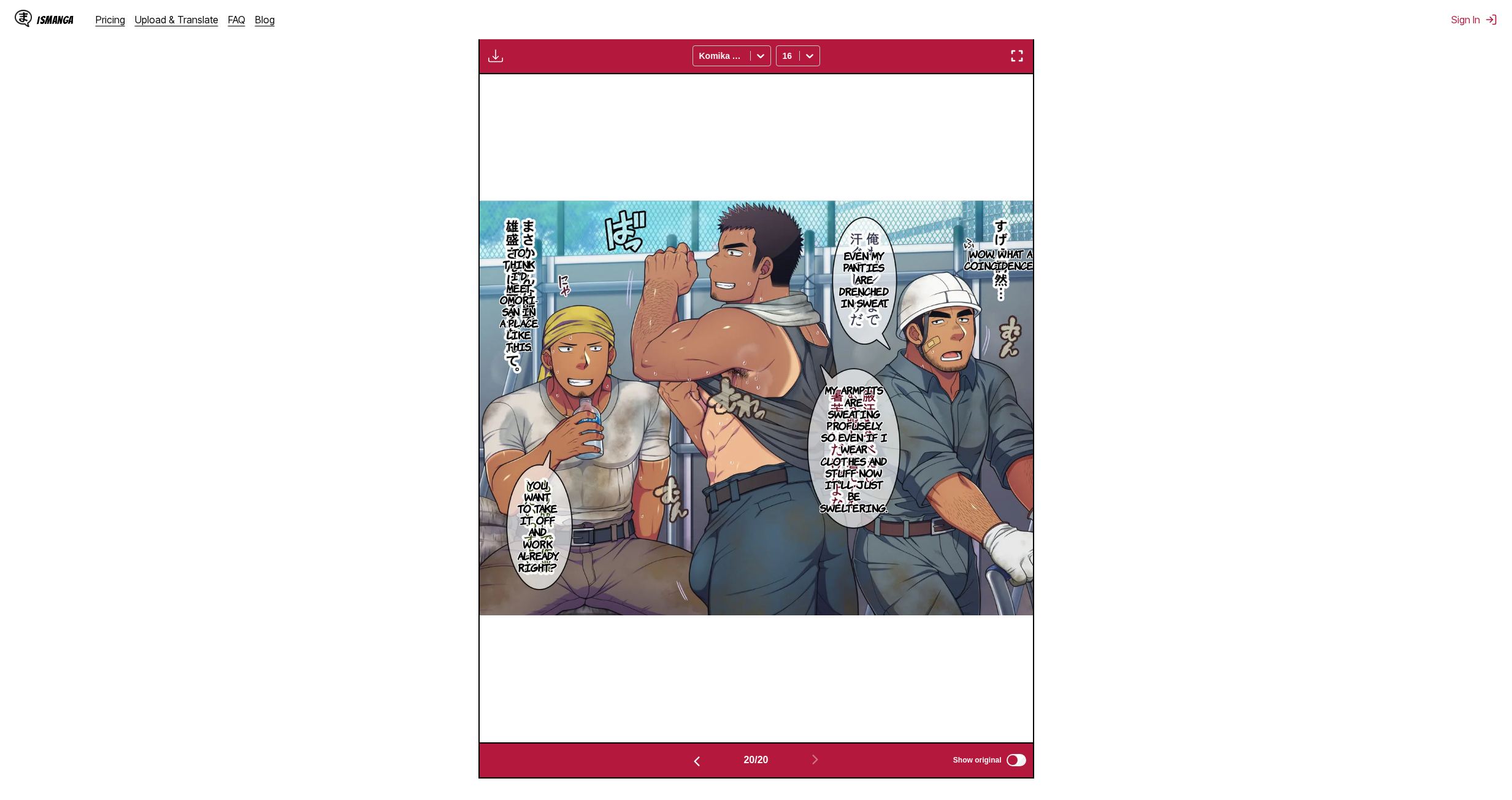
scroll to position [346, 0]
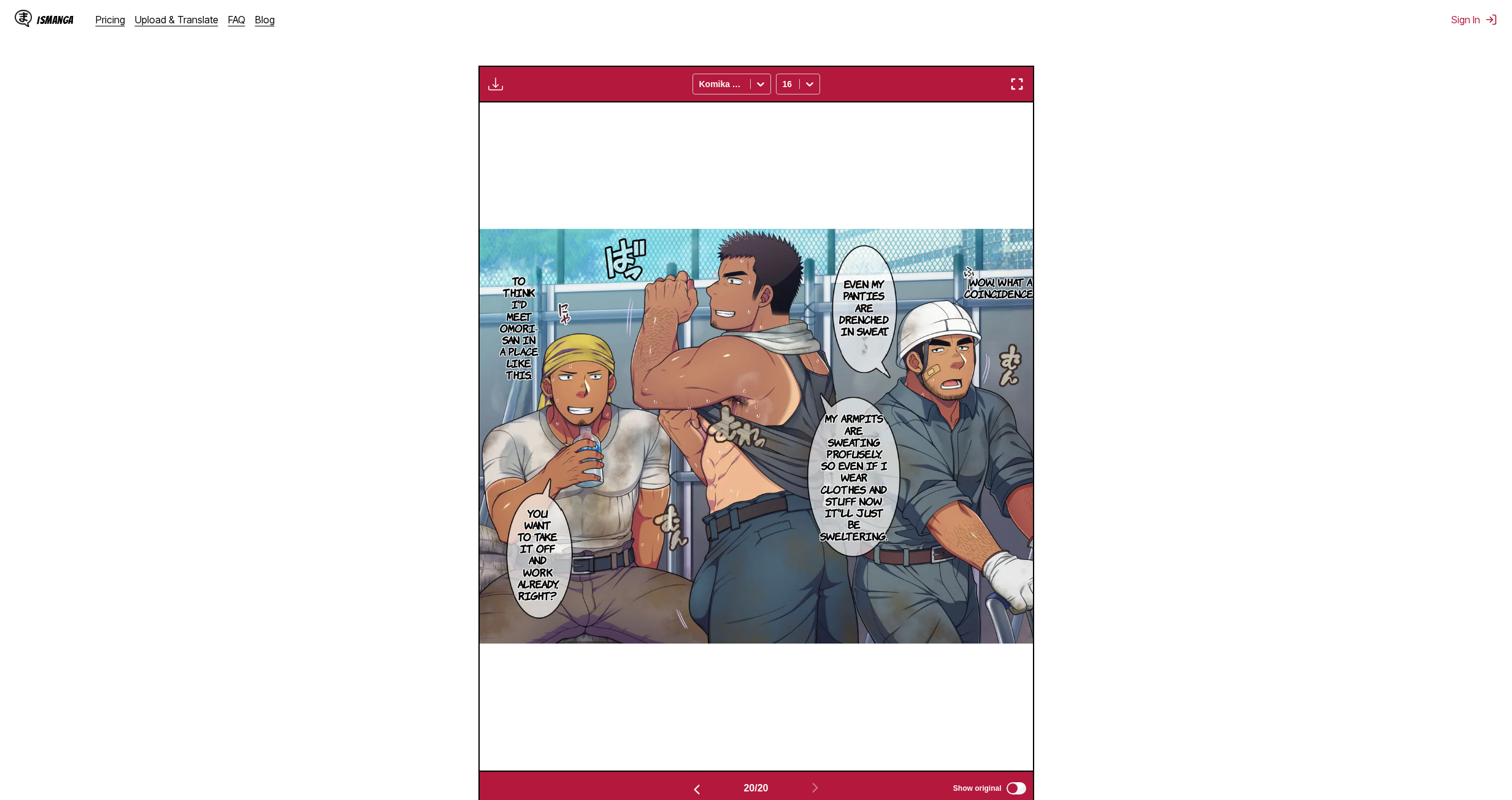
click at [704, 436] on button "button" at bounding box center [696, 788] width 74 height 18
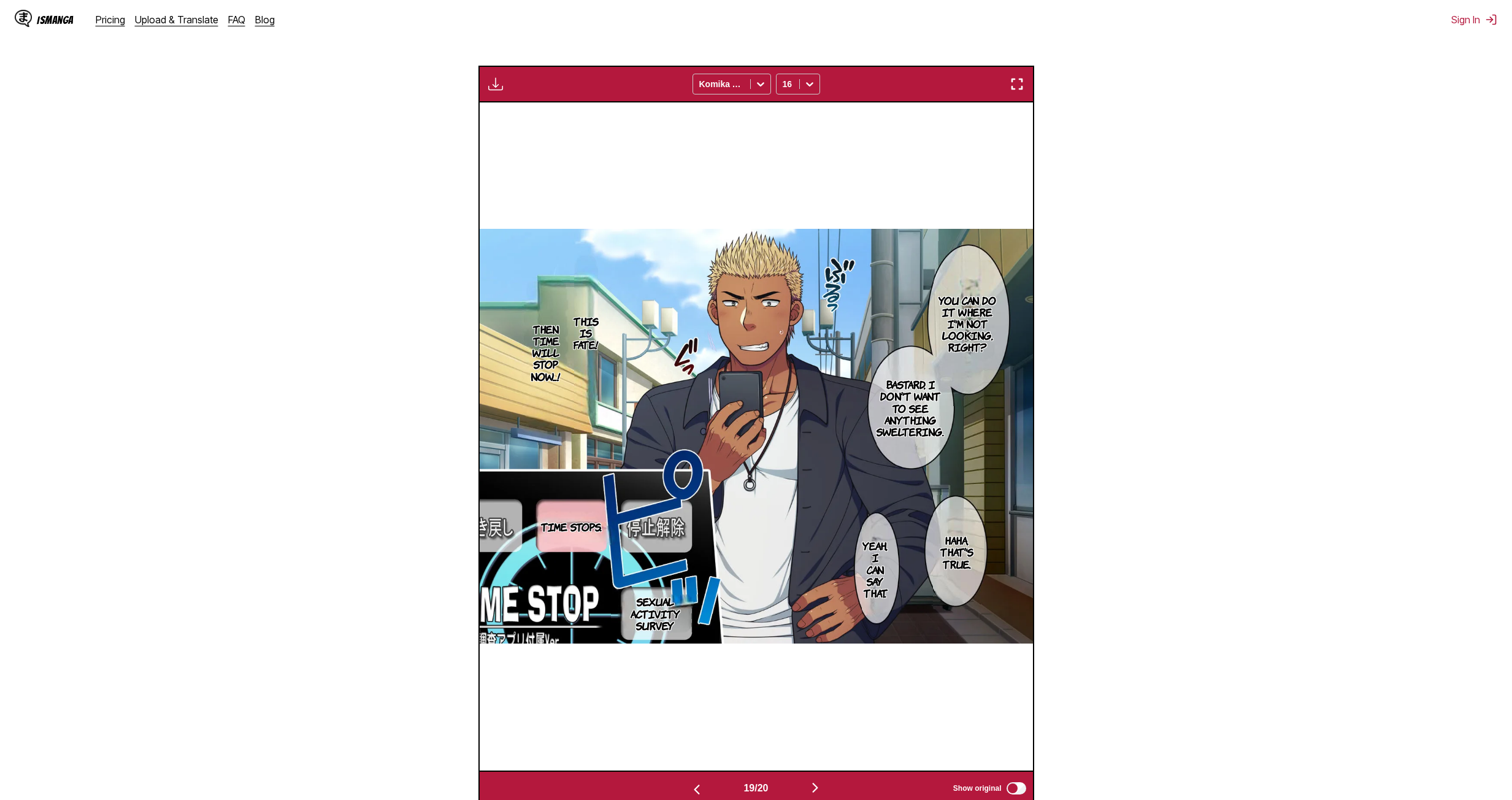
click at [704, 436] on button "button" at bounding box center [696, 788] width 74 height 18
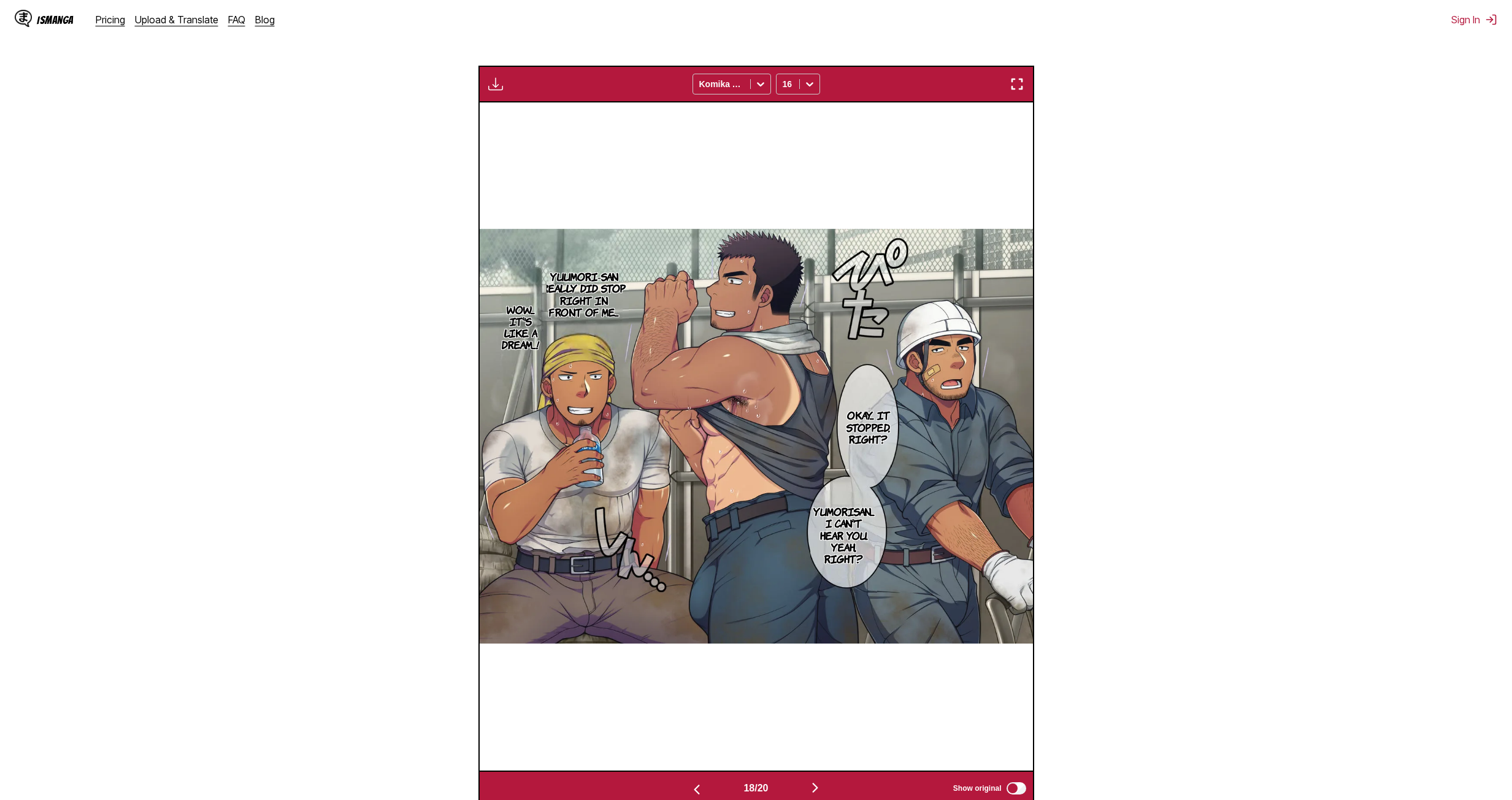
click at [704, 436] on button "button" at bounding box center [696, 788] width 74 height 18
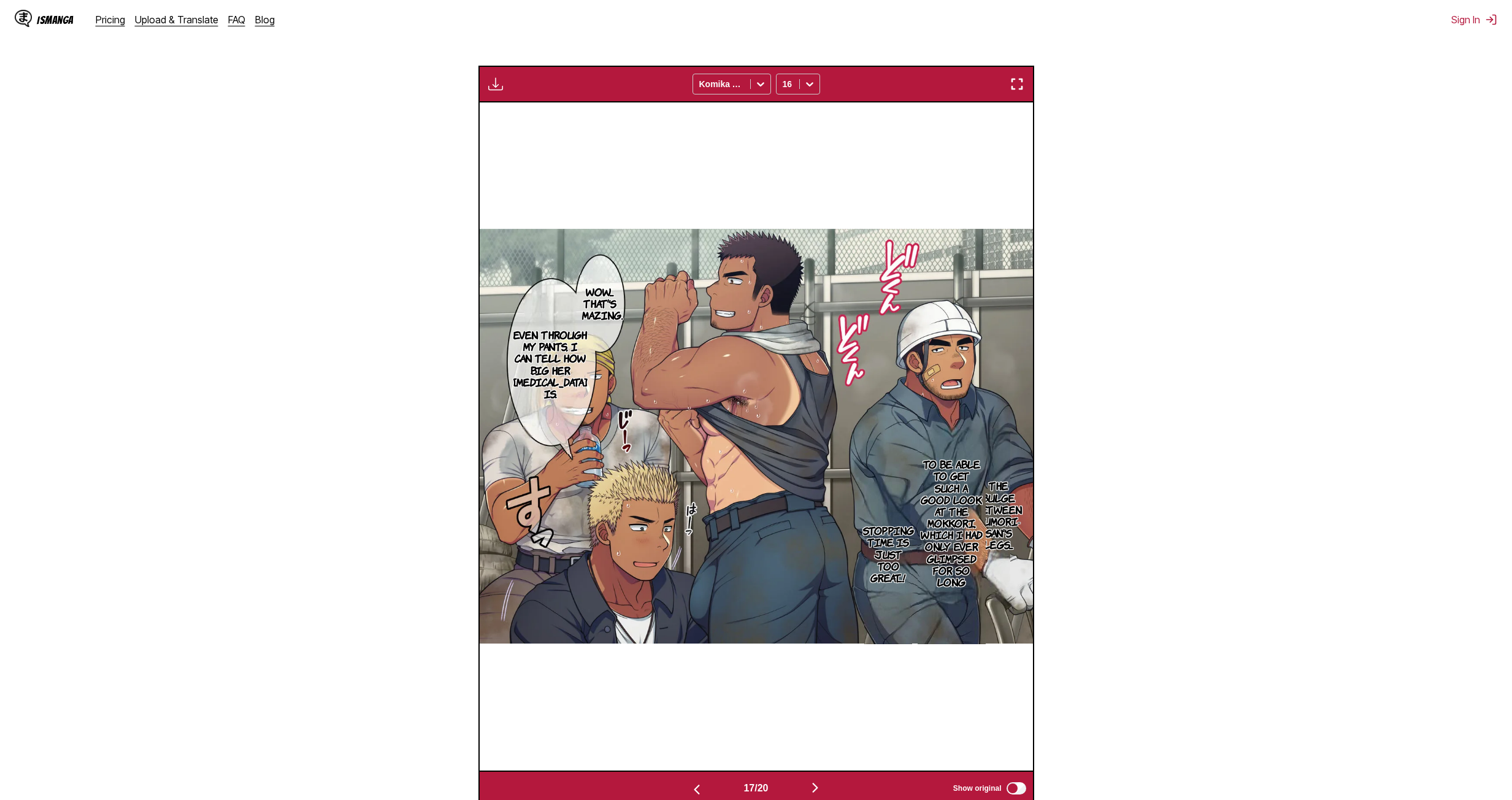
click at [704, 436] on button "button" at bounding box center [696, 788] width 74 height 18
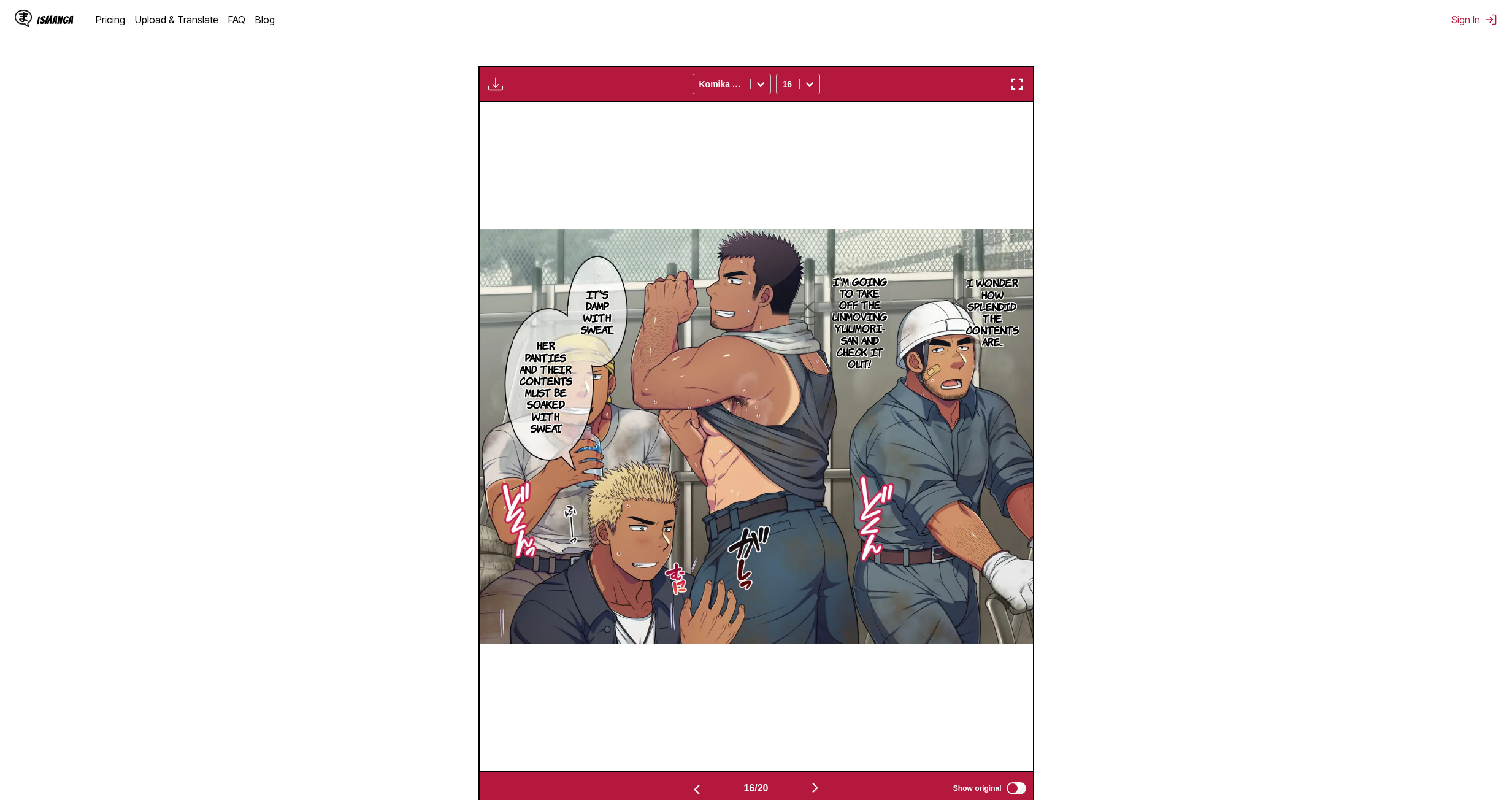
click at [704, 436] on button "button" at bounding box center [696, 788] width 74 height 18
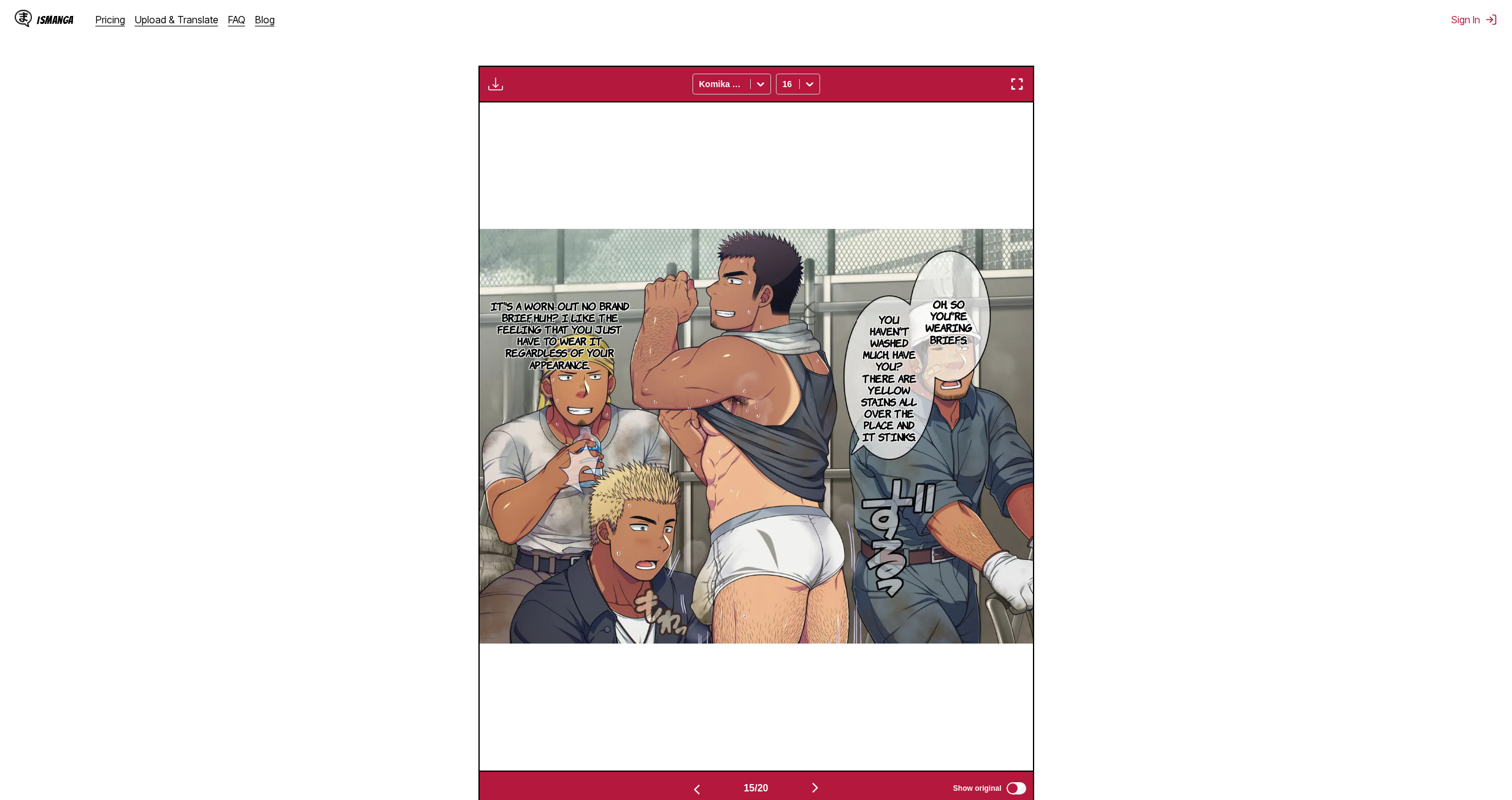
click at [704, 436] on button "button" at bounding box center [696, 788] width 74 height 18
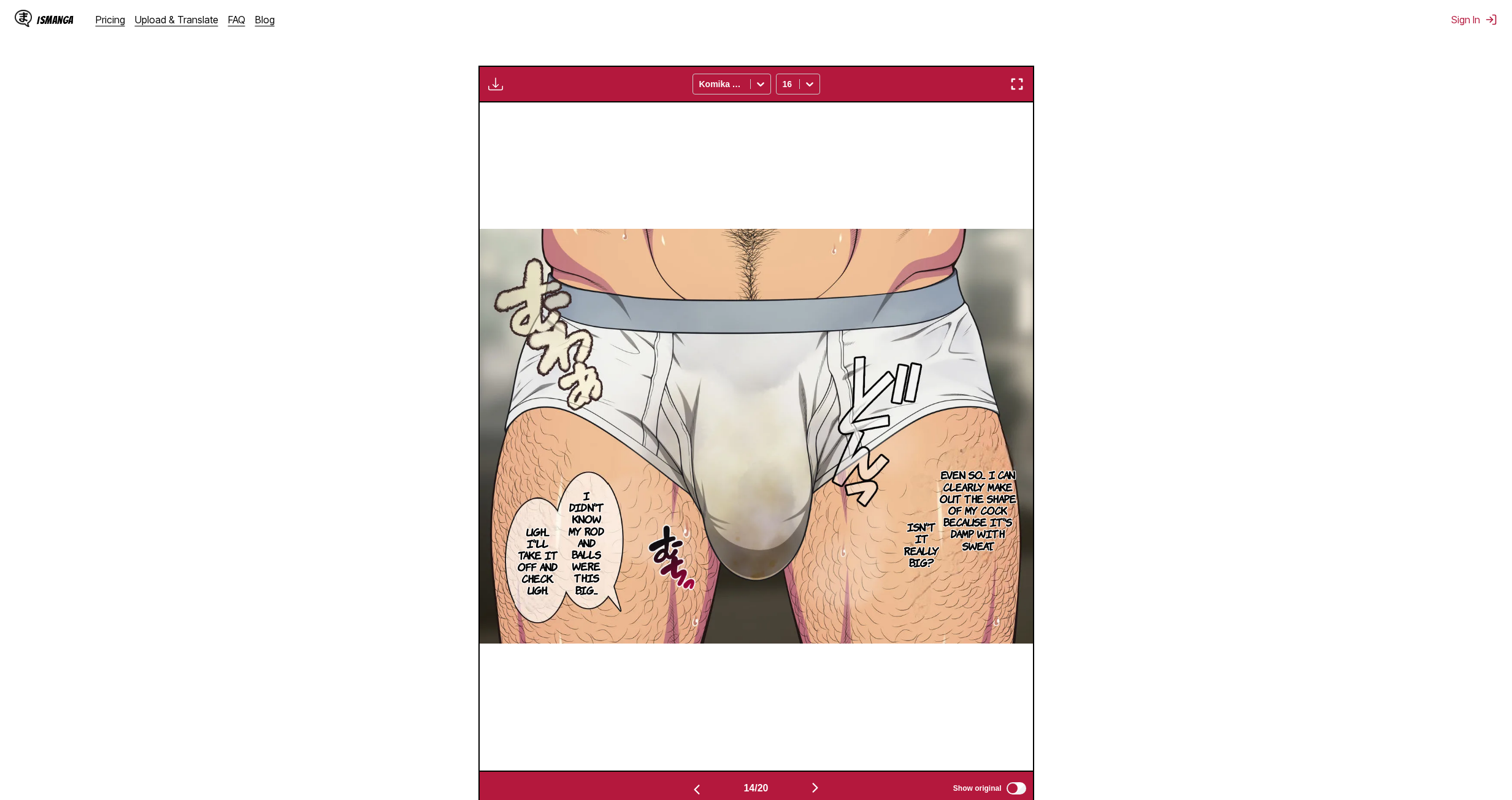
click at [702, 436] on button "button" at bounding box center [696, 788] width 74 height 18
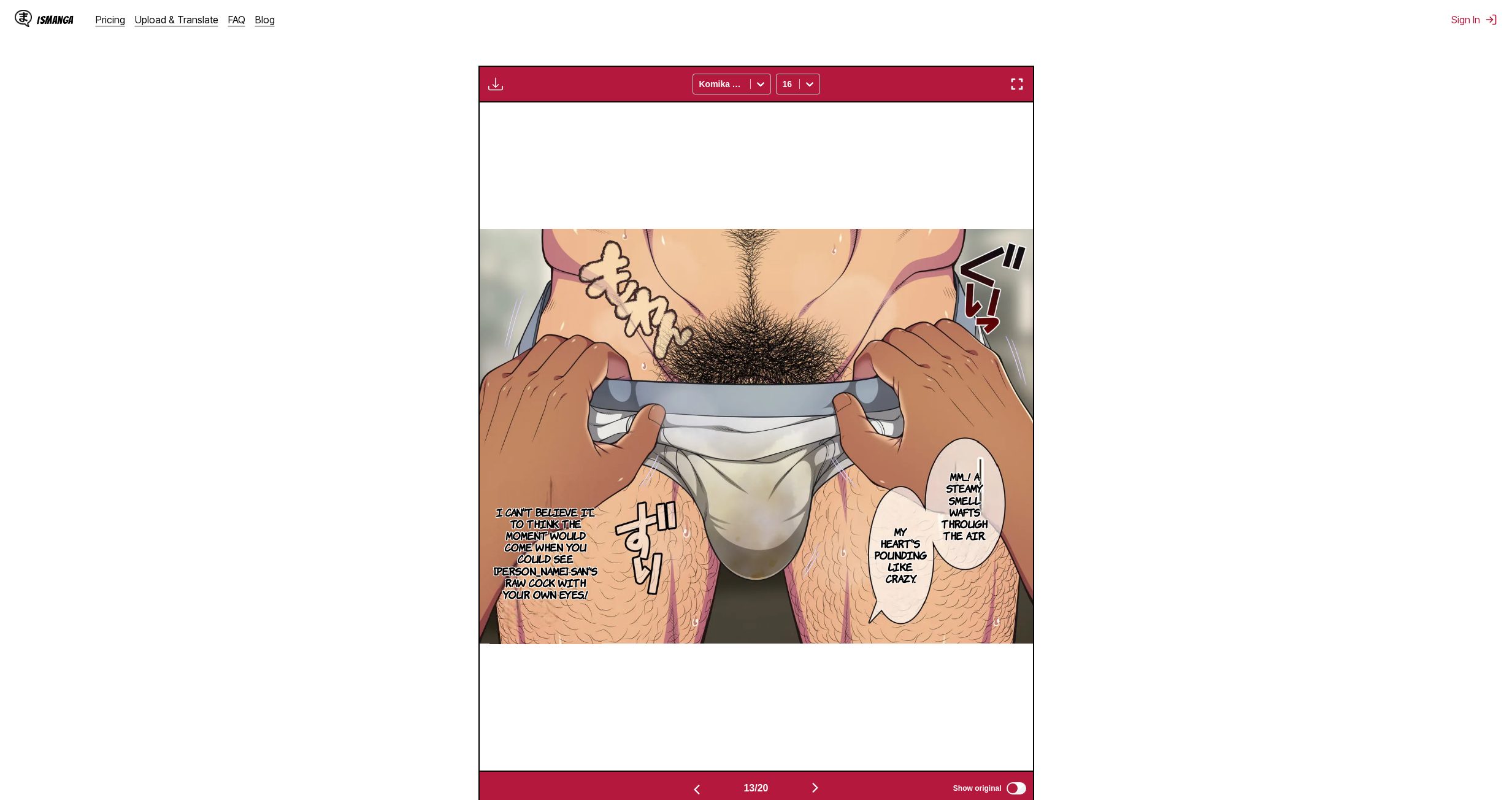
click at [702, 436] on button "button" at bounding box center [696, 788] width 74 height 18
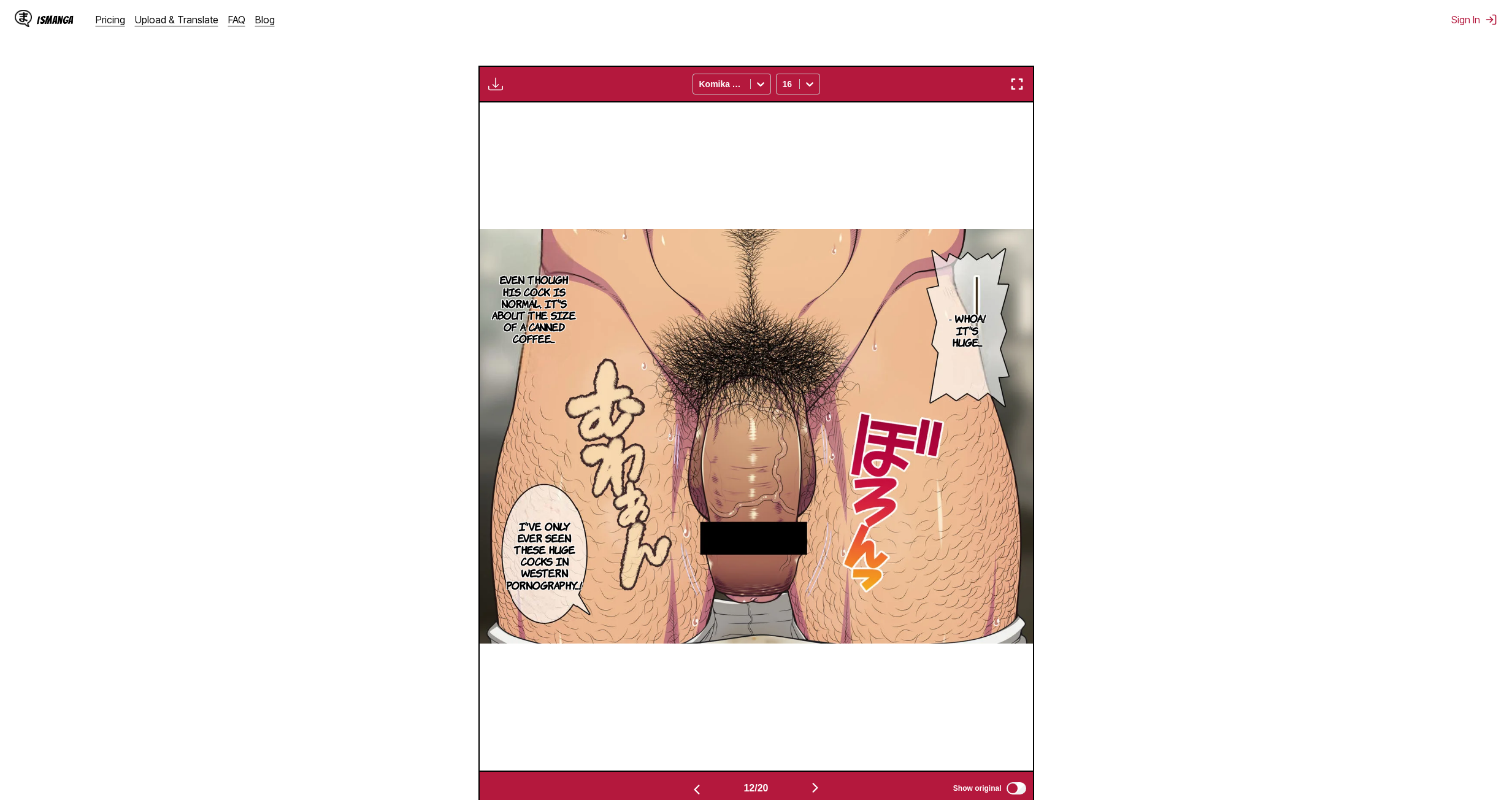
click at [702, 436] on button "button" at bounding box center [696, 788] width 74 height 18
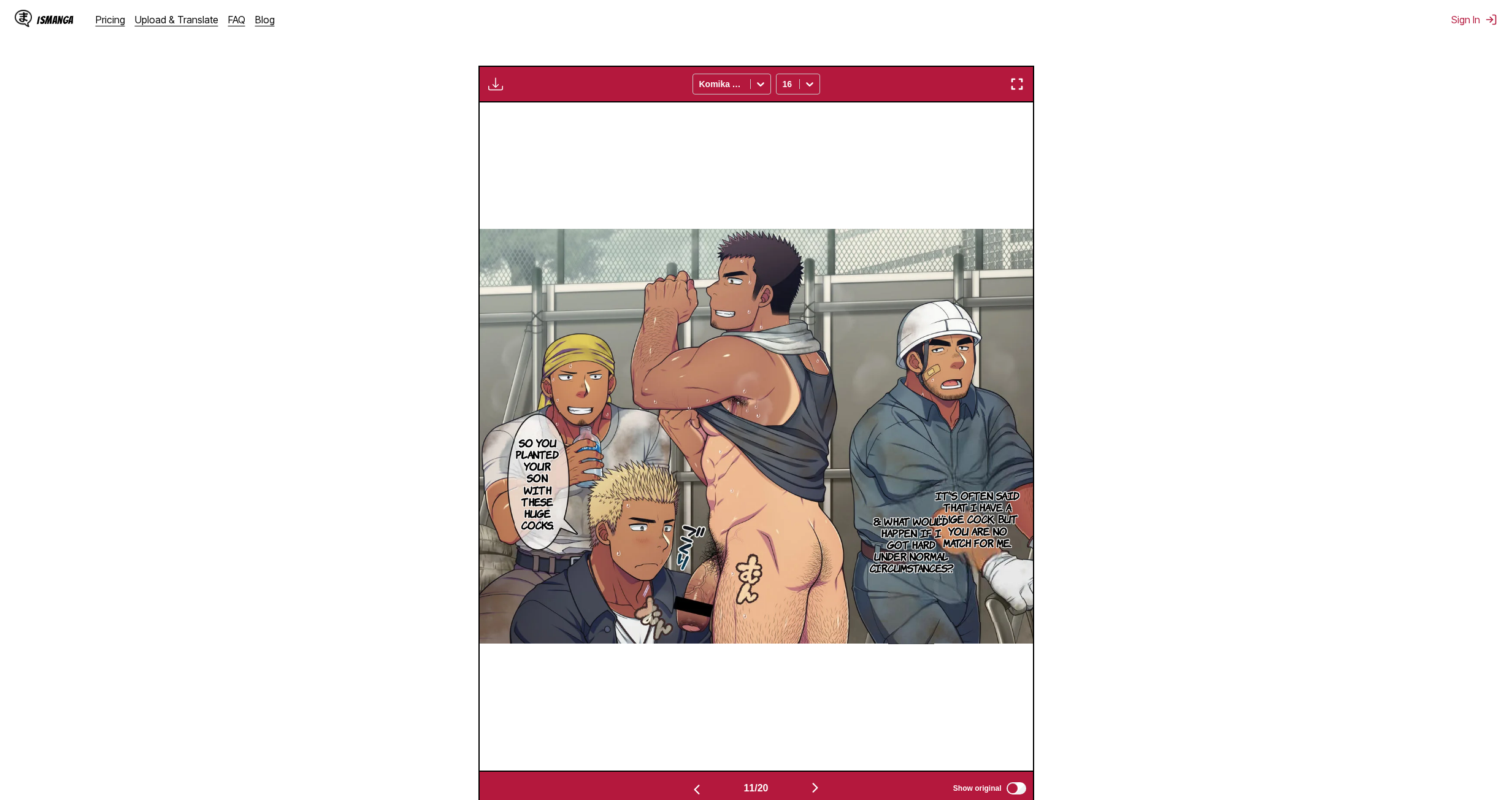
click at [702, 436] on button "button" at bounding box center [696, 788] width 74 height 18
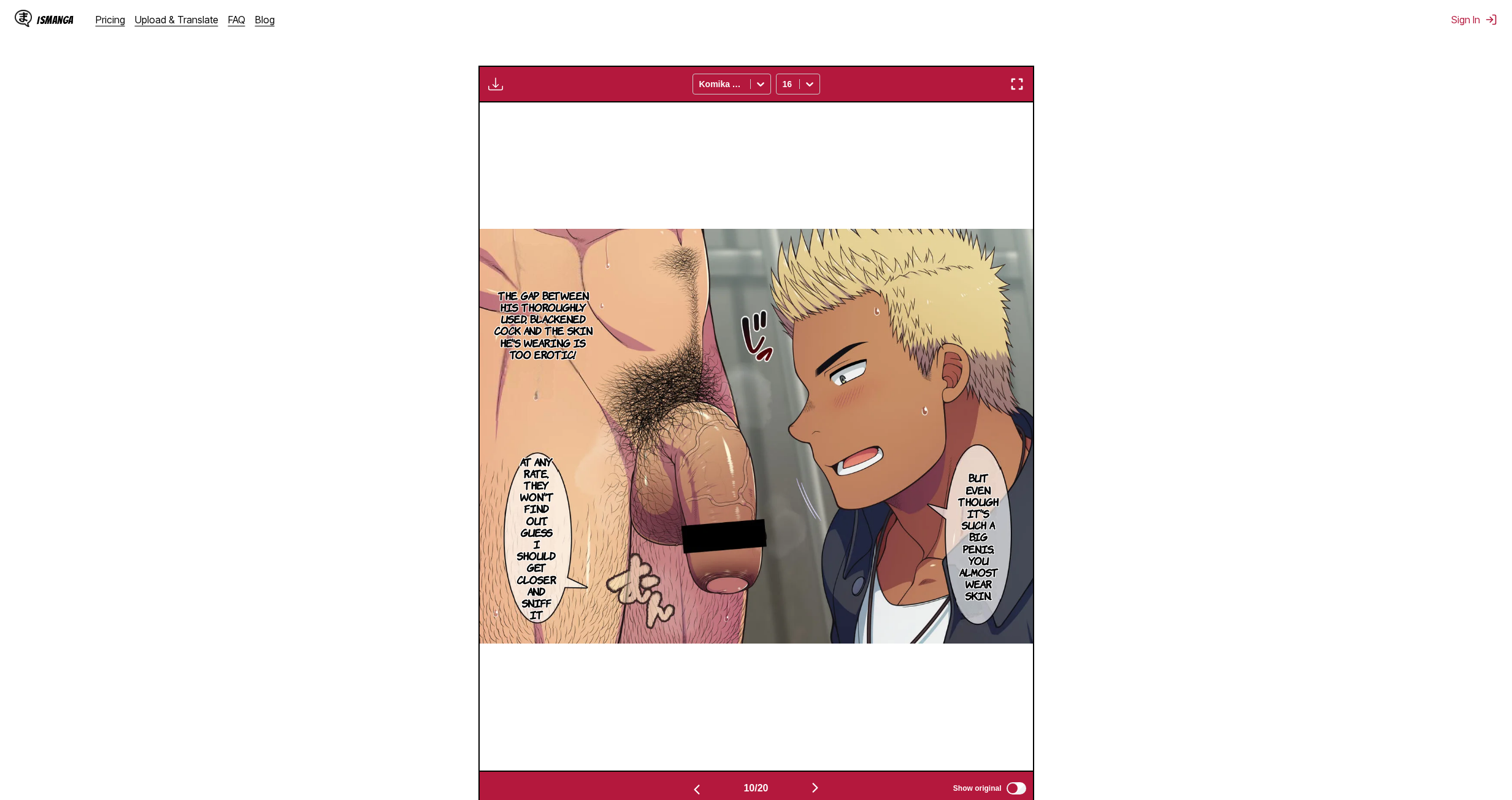
click at [702, 436] on button "button" at bounding box center [696, 788] width 74 height 18
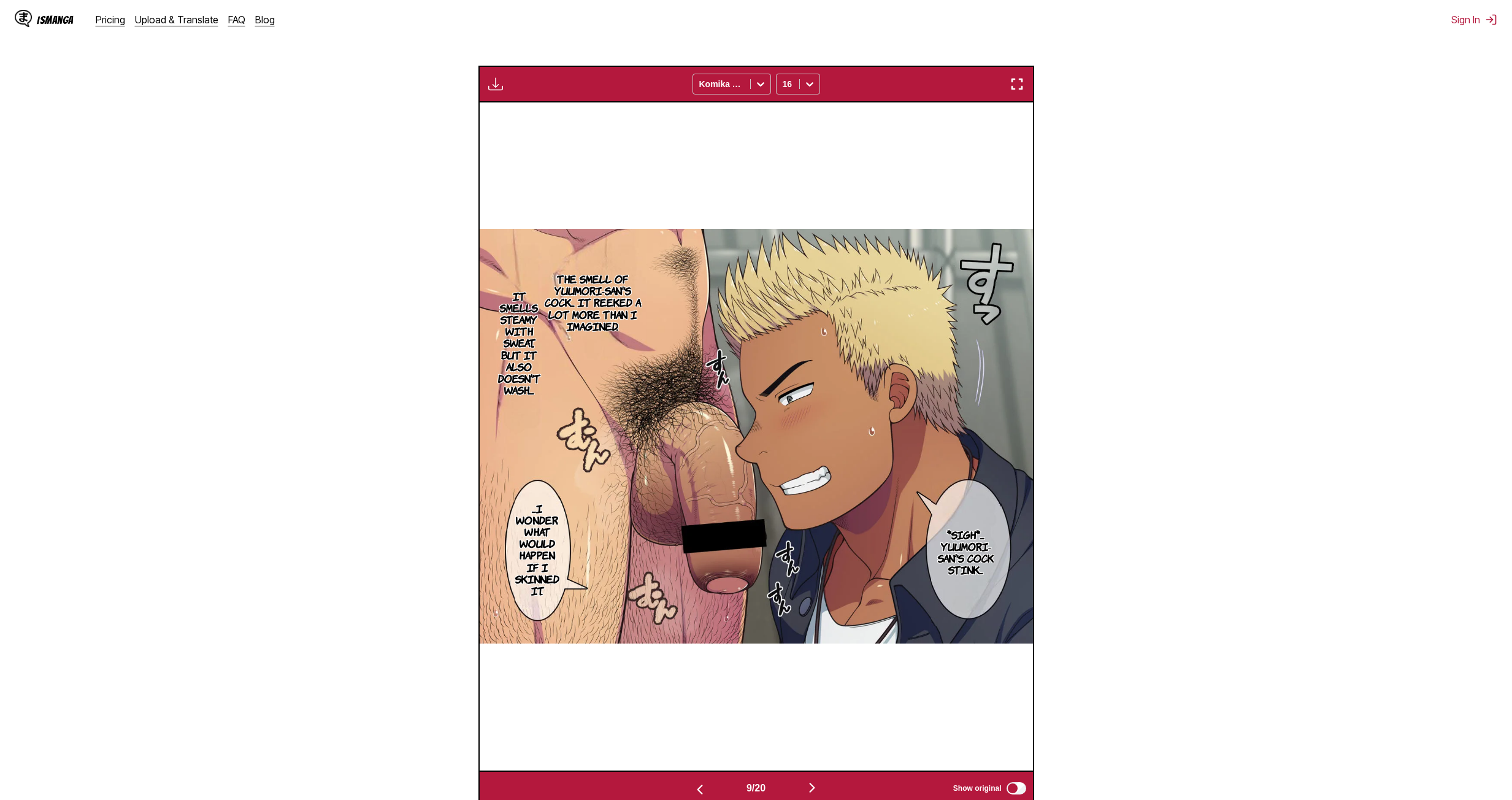
click at [702, 436] on img "button" at bounding box center [699, 789] width 15 height 15
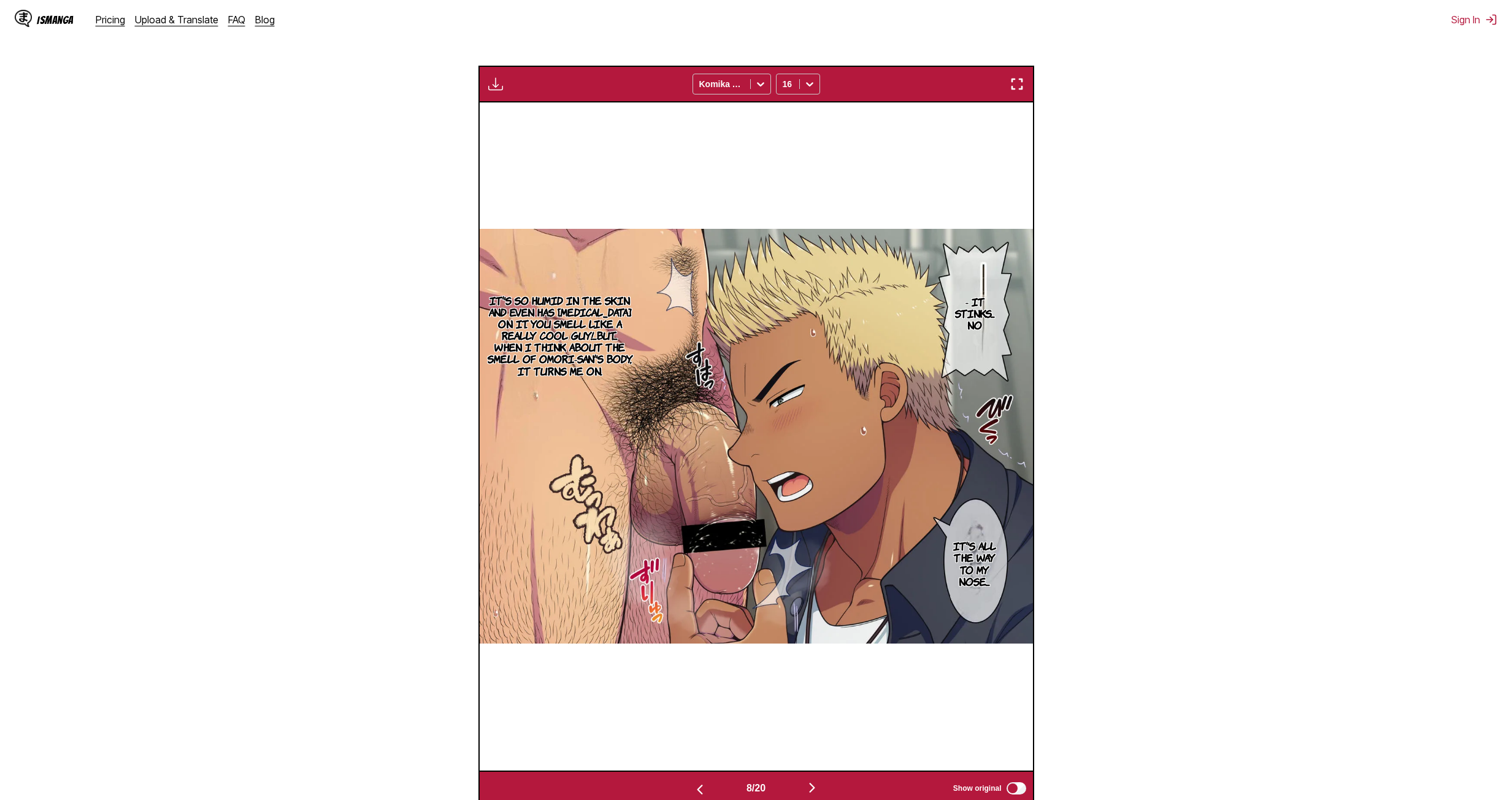
click at [702, 436] on img "button" at bounding box center [699, 789] width 15 height 15
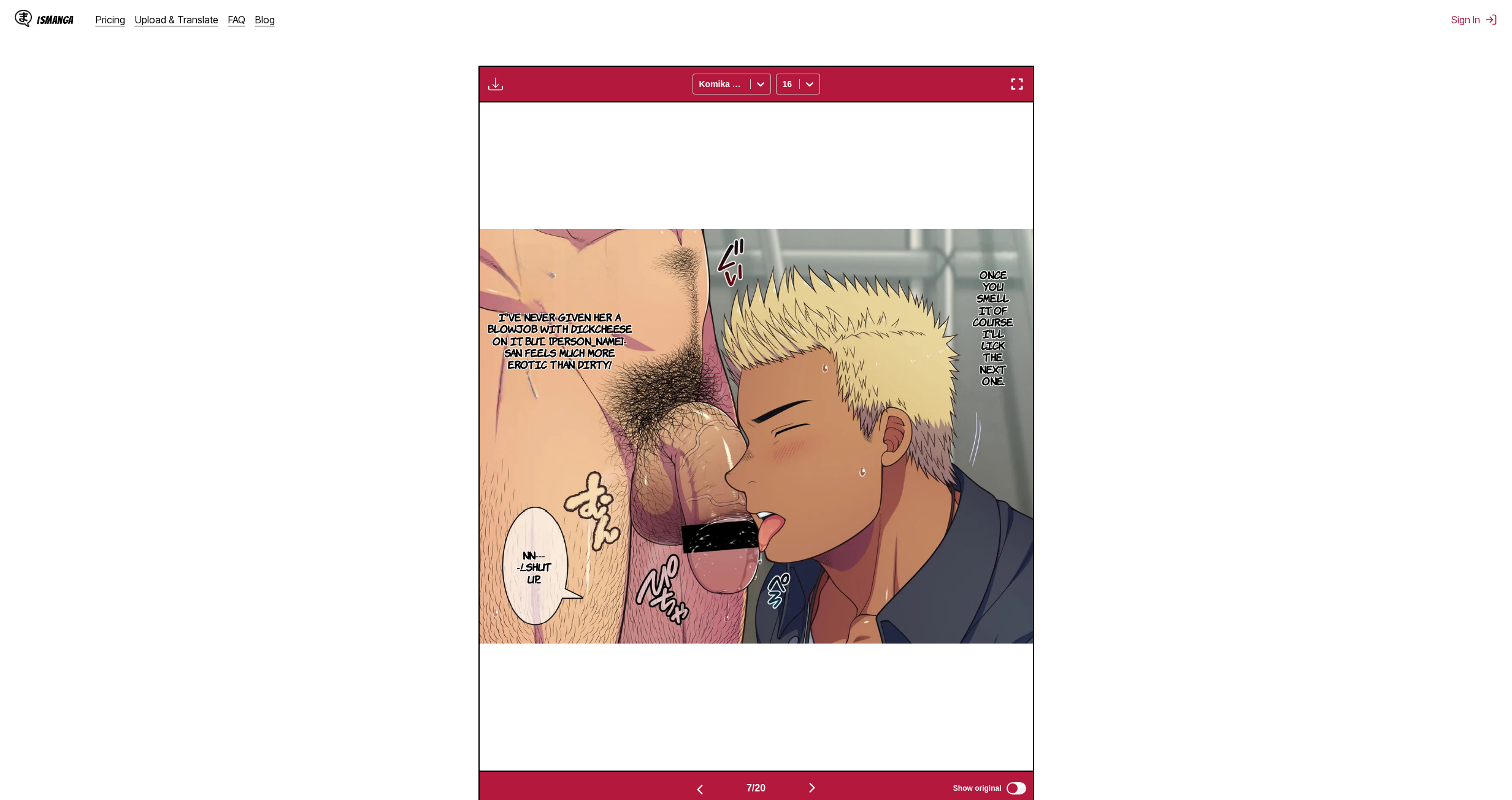
click at [702, 436] on img "button" at bounding box center [699, 789] width 15 height 15
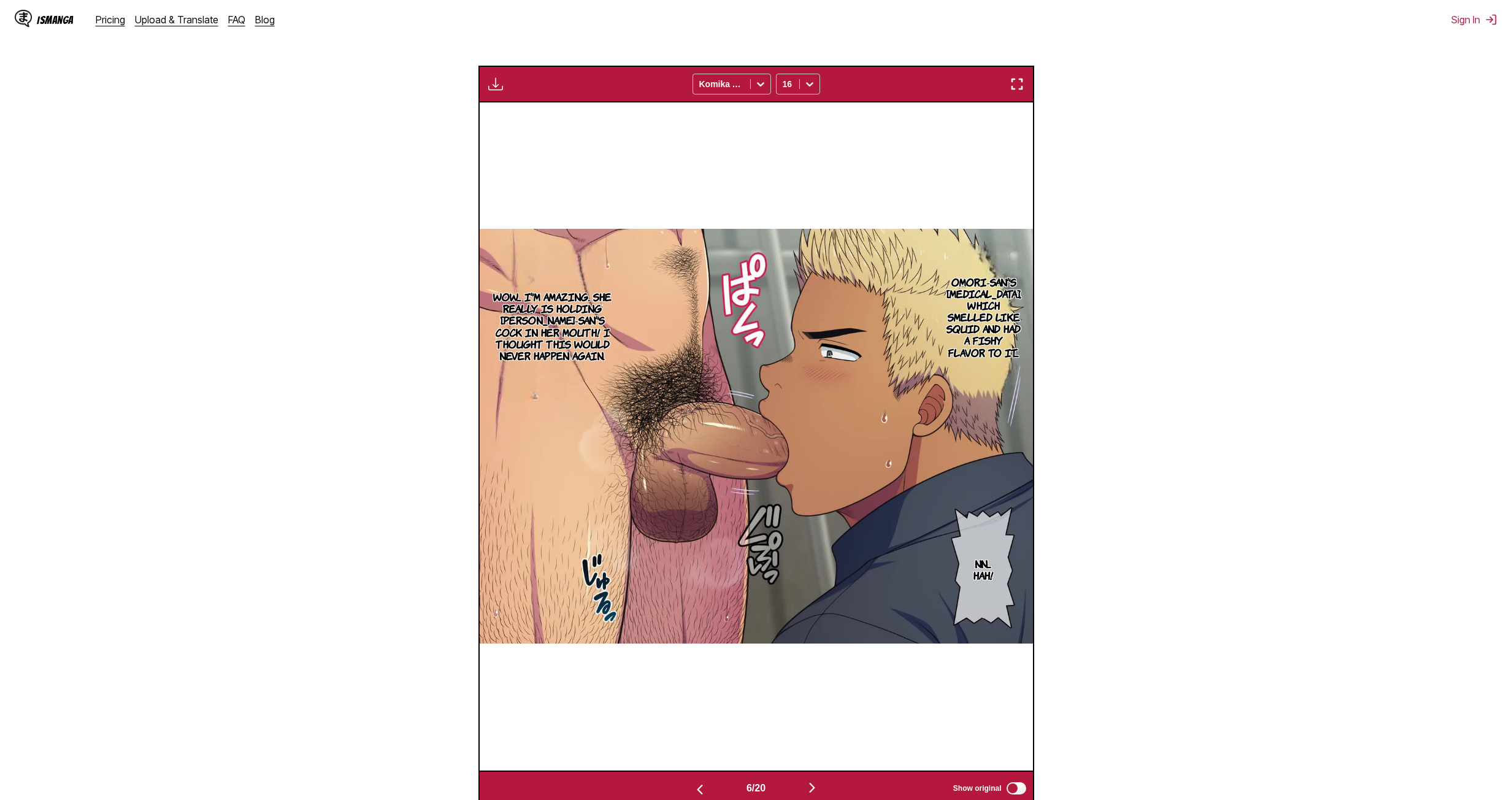
click at [702, 436] on img "button" at bounding box center [699, 789] width 15 height 15
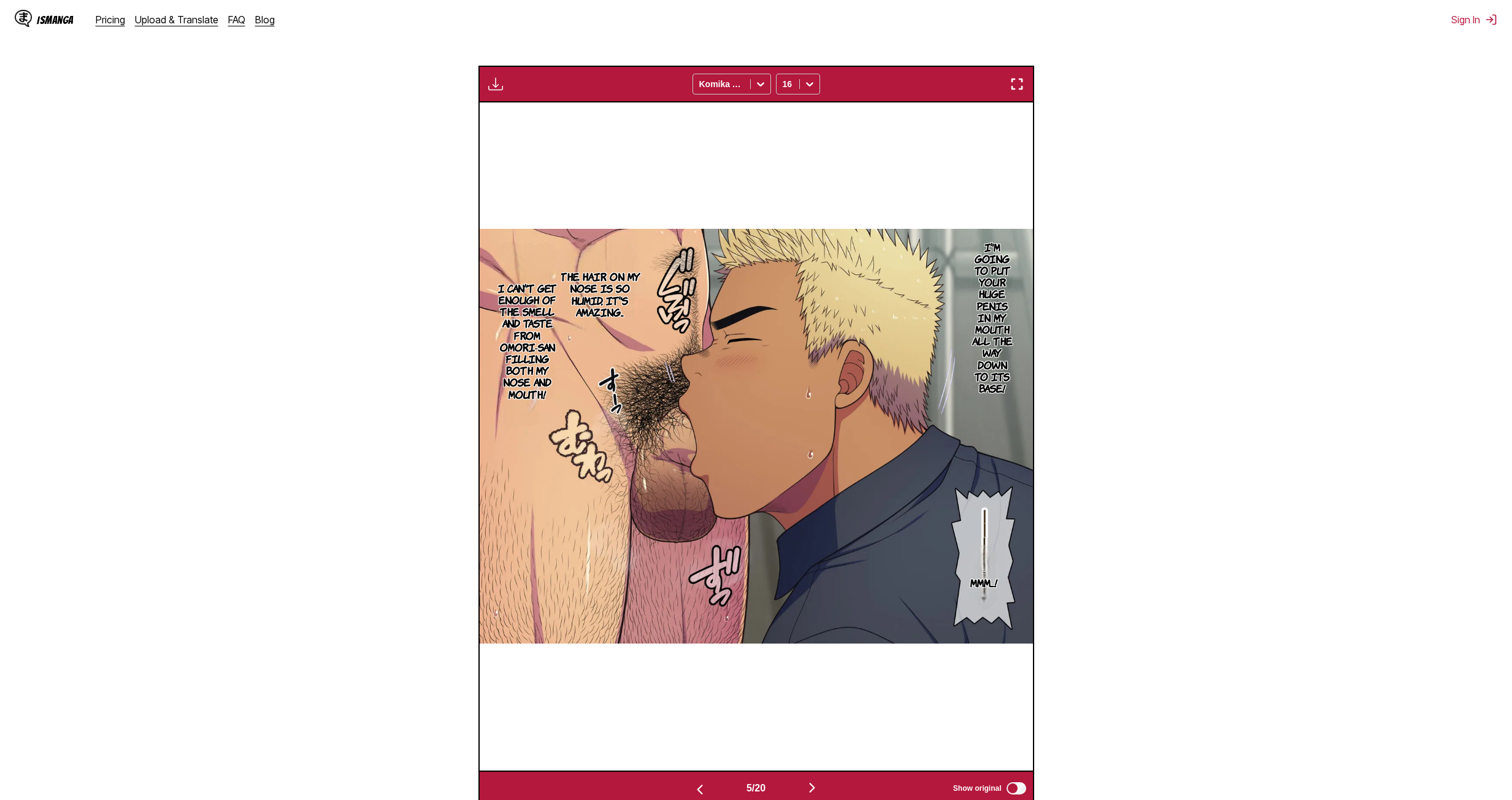
click at [702, 436] on img "button" at bounding box center [699, 789] width 15 height 15
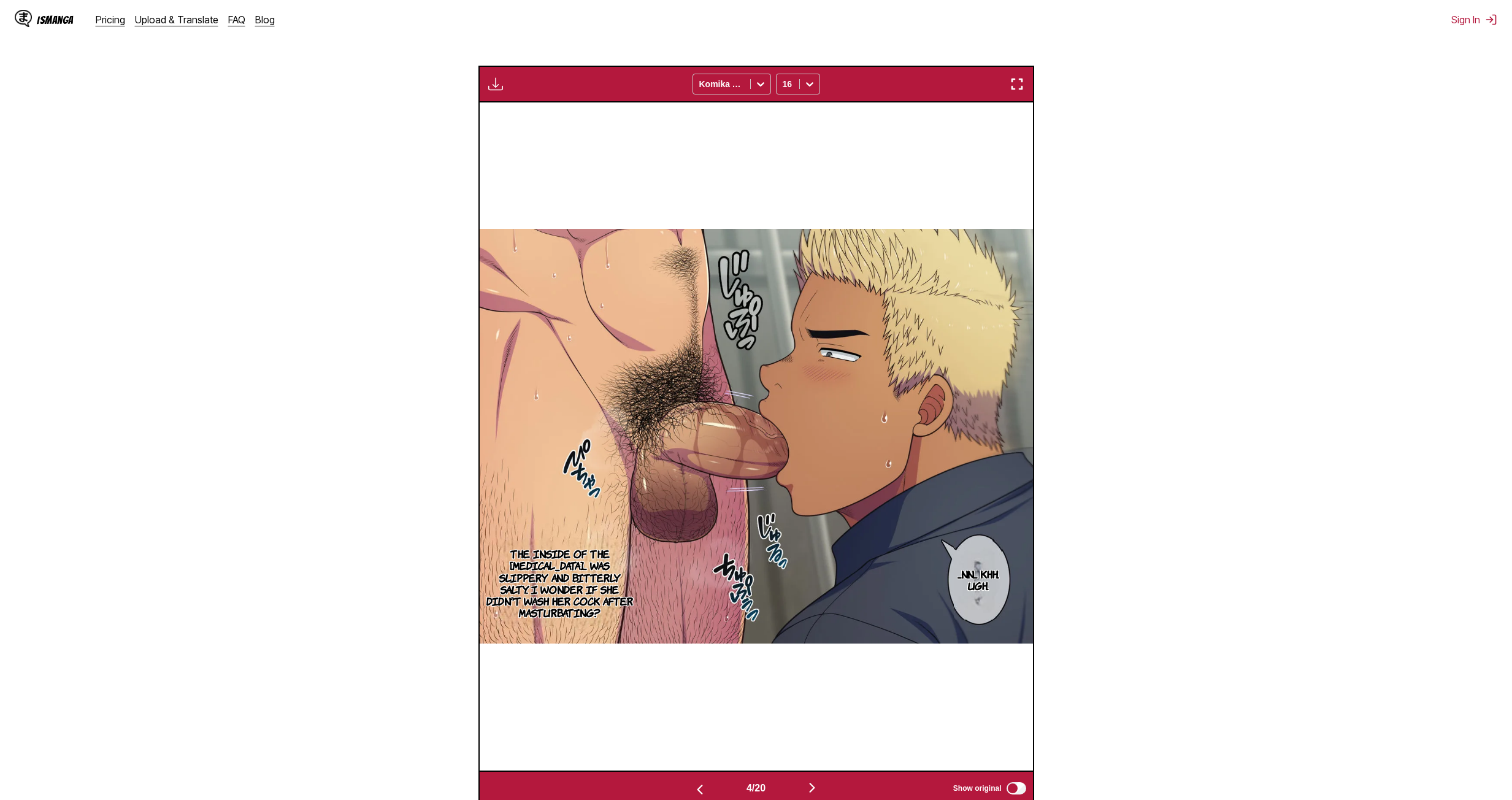
click at [702, 436] on img "button" at bounding box center [699, 789] width 15 height 15
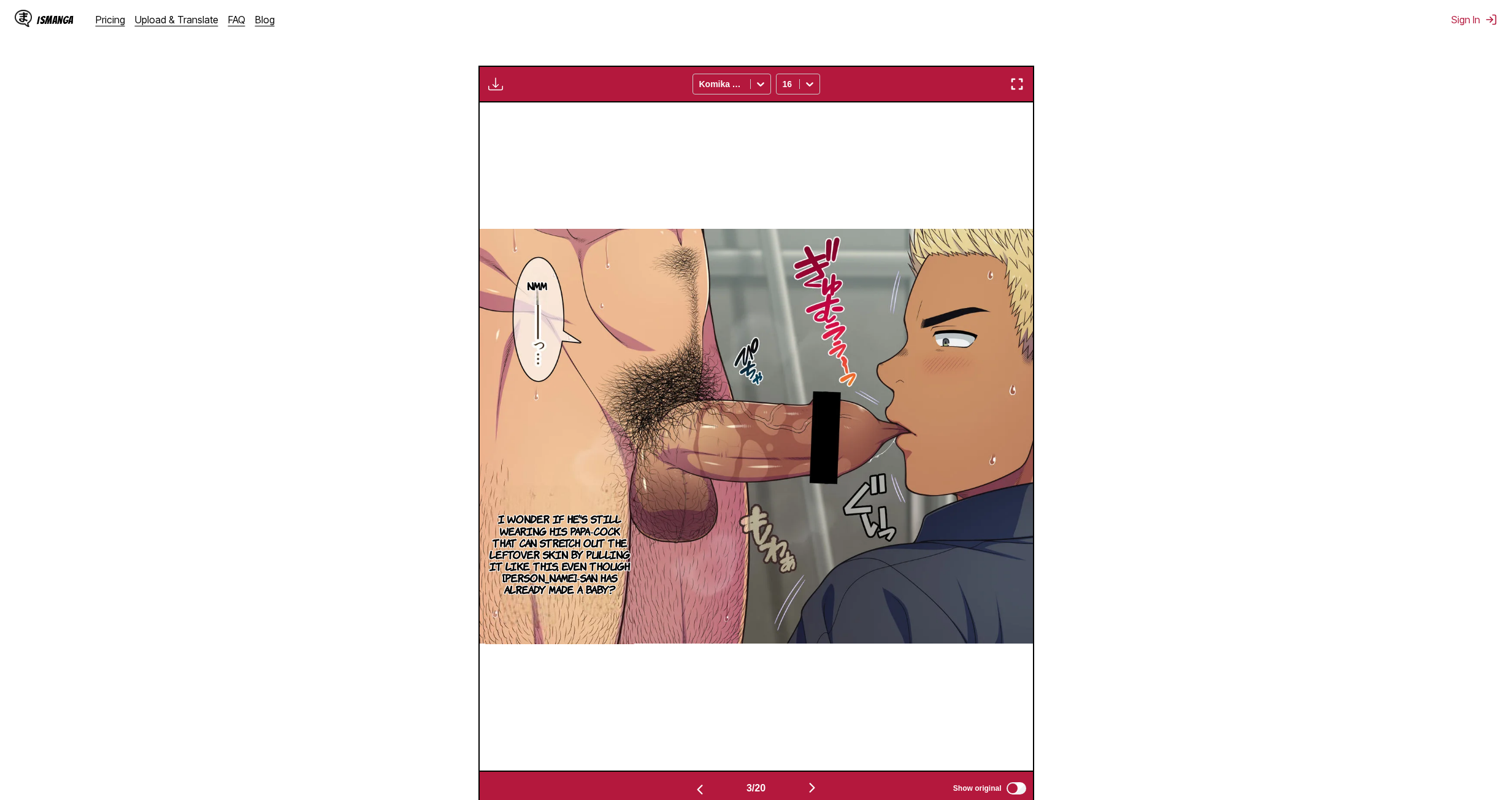
click at [702, 436] on img "button" at bounding box center [699, 789] width 15 height 15
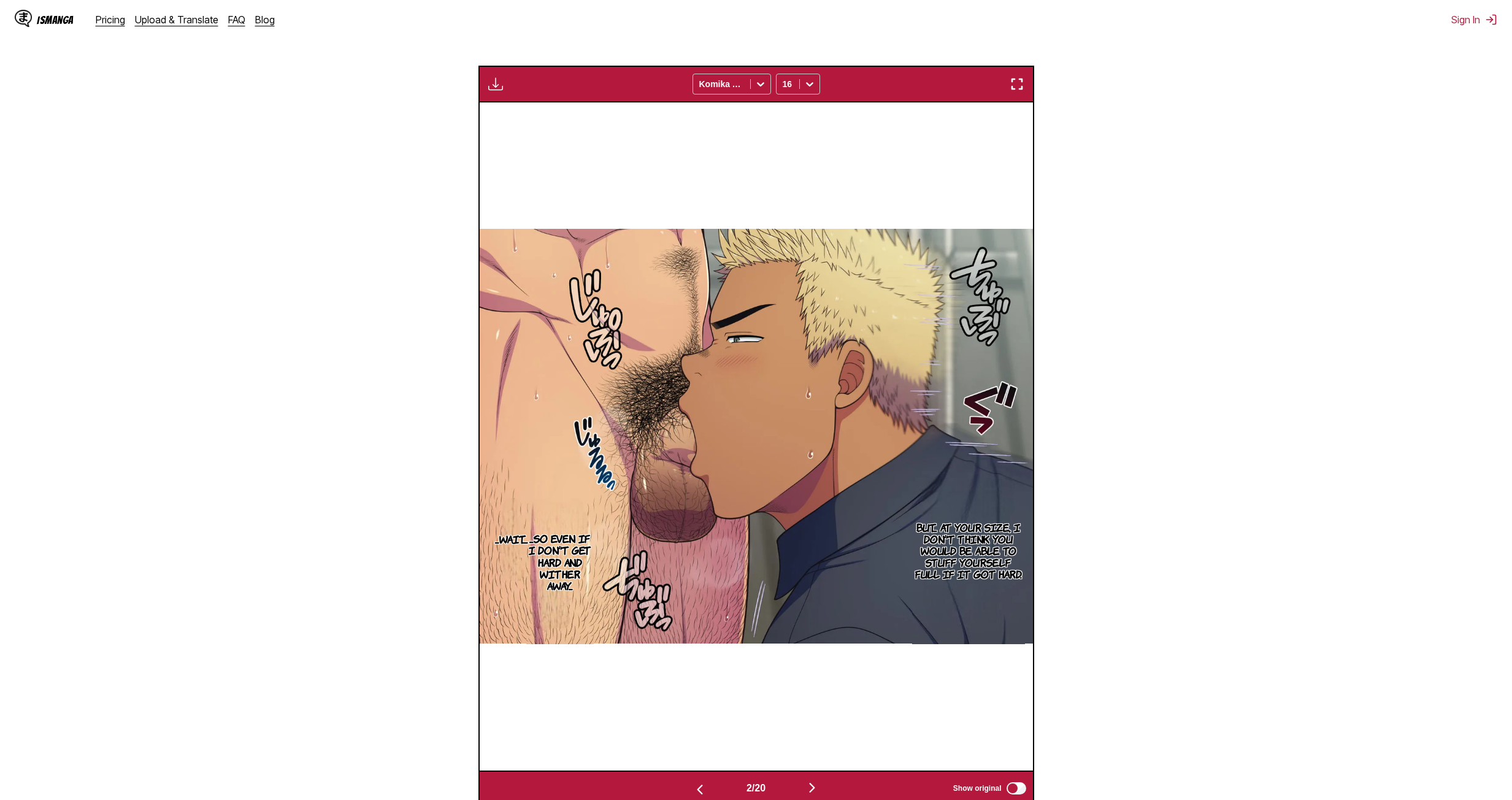
click at [702, 436] on img "button" at bounding box center [699, 789] width 15 height 15
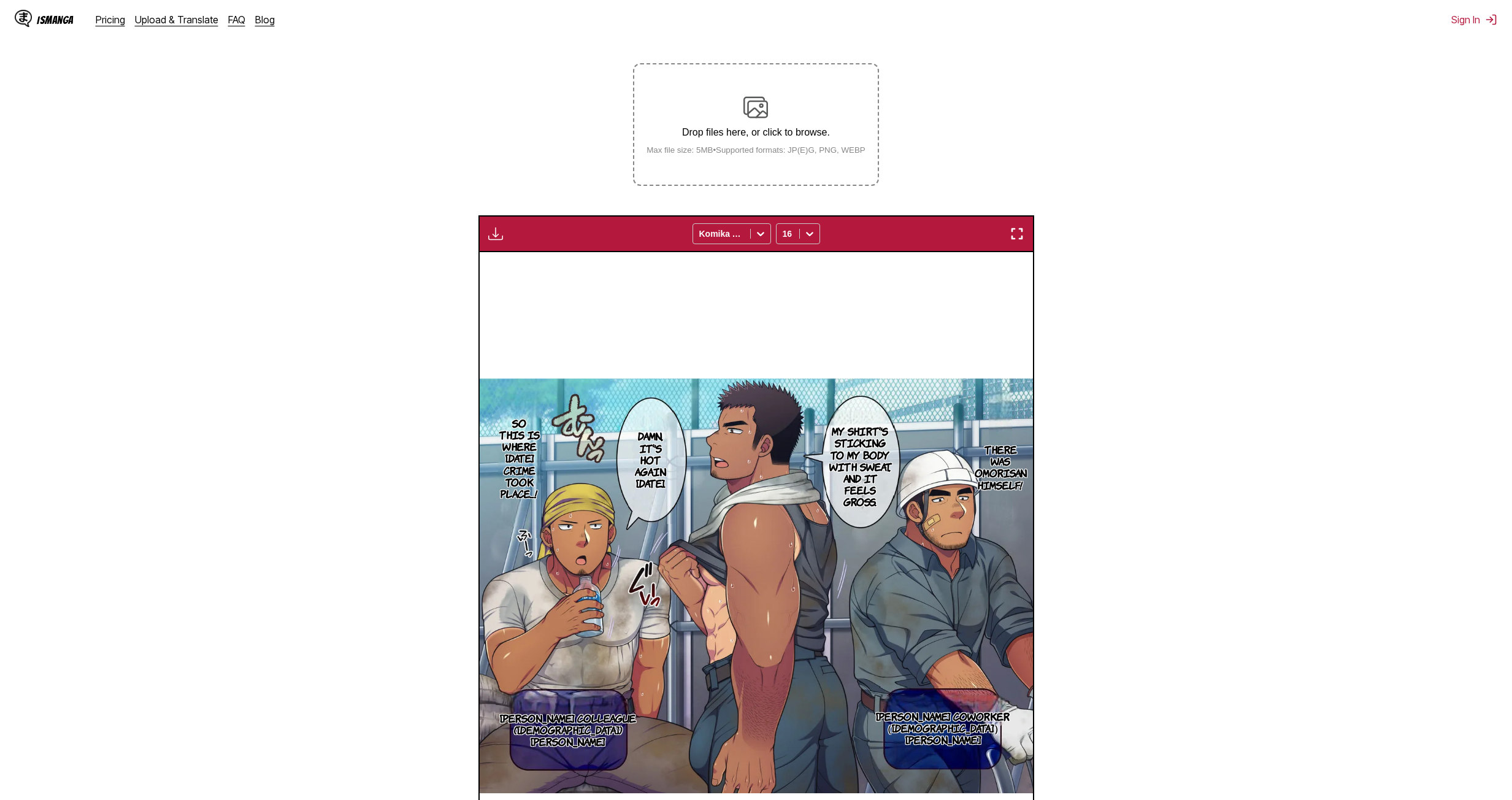
scroll to position [184, 0]
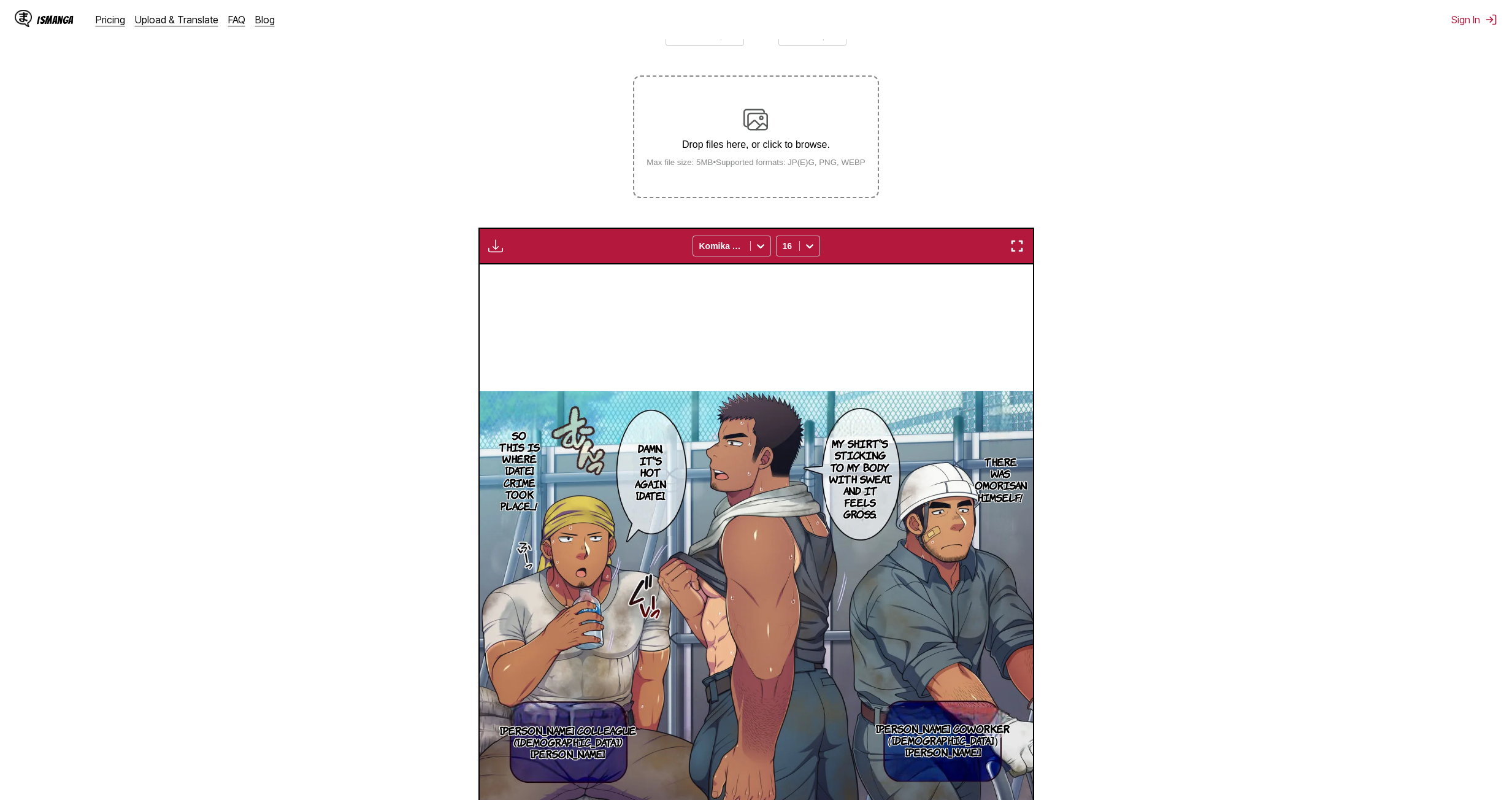
click at [511, 251] on div "Available for premium users only Komika Axis 16" at bounding box center [755, 246] width 555 height 37
click at [488, 244] on img "button" at bounding box center [495, 245] width 15 height 15
click at [528, 216] on section "From Japanese To English Drop files here, or click to browse. Max file size: 5M…" at bounding box center [756, 489] width 1492 height 957
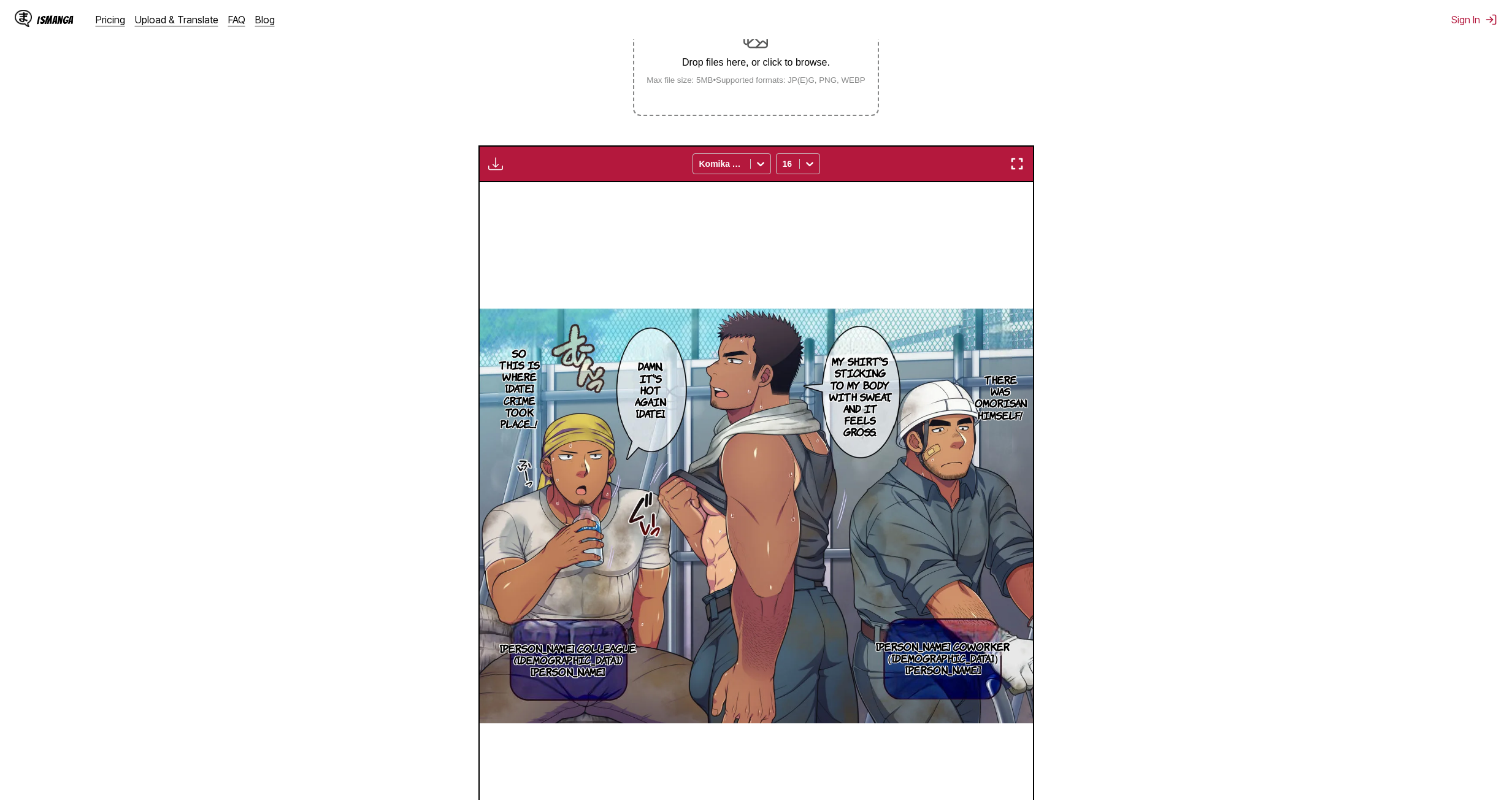
scroll to position [469, 0]
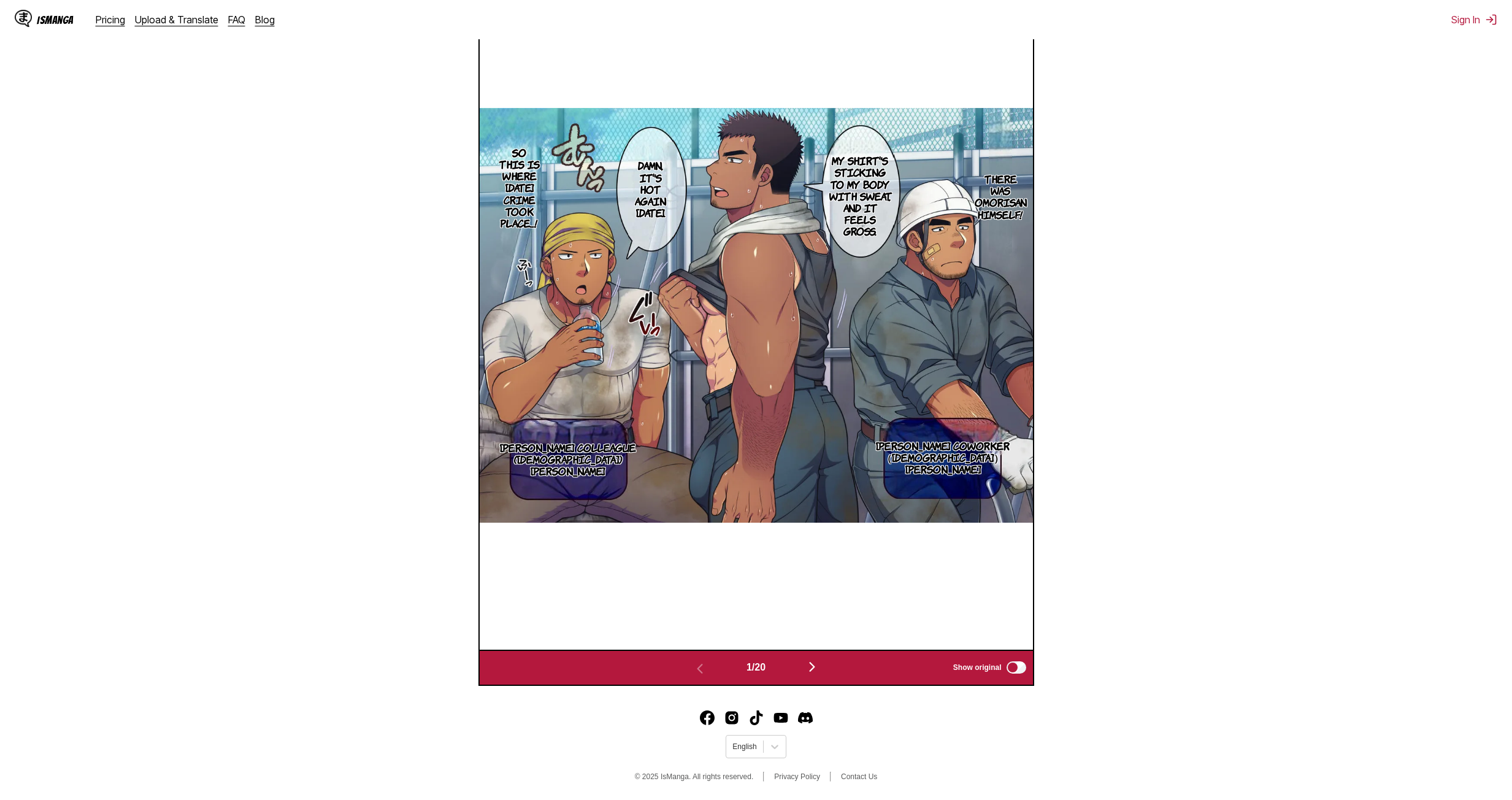
click at [726, 436] on p "Omori's coworker （42 years old） Rikya Kanazawa" at bounding box center [943, 457] width 147 height 40
click at [726, 356] on img at bounding box center [756, 315] width 553 height 415
click at [726, 350] on img at bounding box center [756, 315] width 553 height 415
click at [726, 428] on icon "close-tooltip" at bounding box center [1023, 426] width 9 height 9
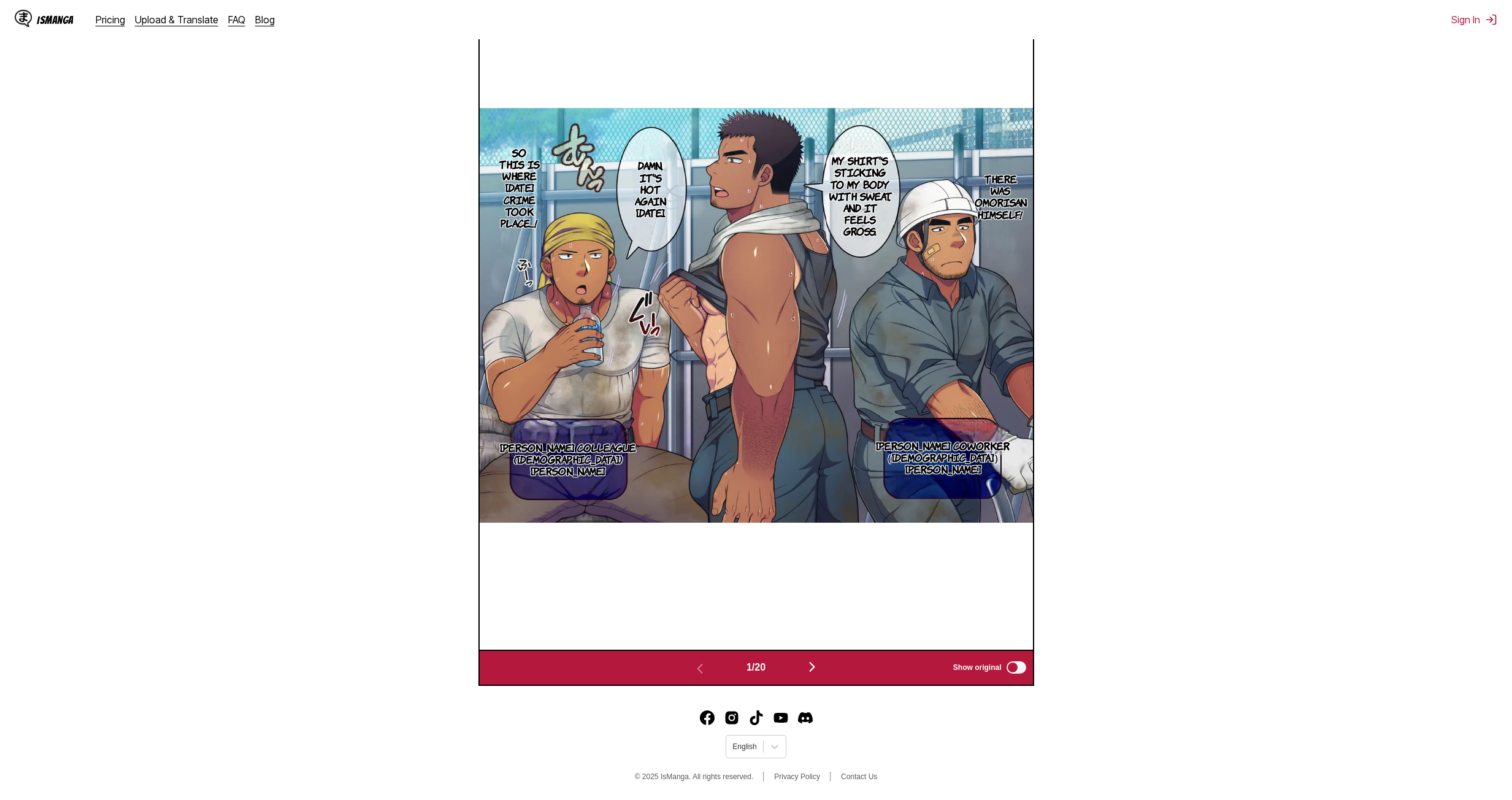
click at [726, 255] on section "From Japanese To English Drop files here, or click to browse. Max file size: 5M…" at bounding box center [756, 207] width 1492 height 957
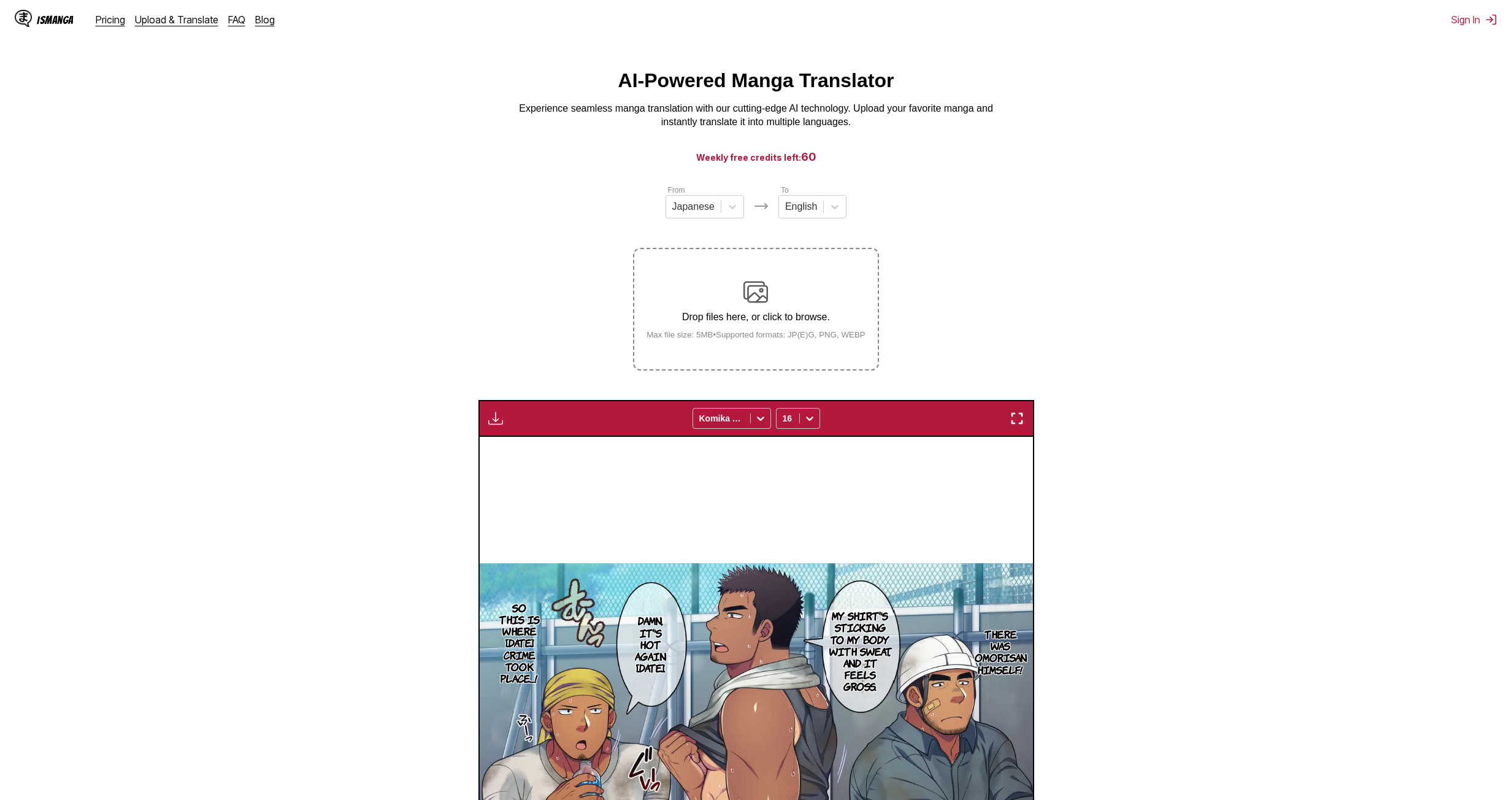
scroll to position [0, 0]
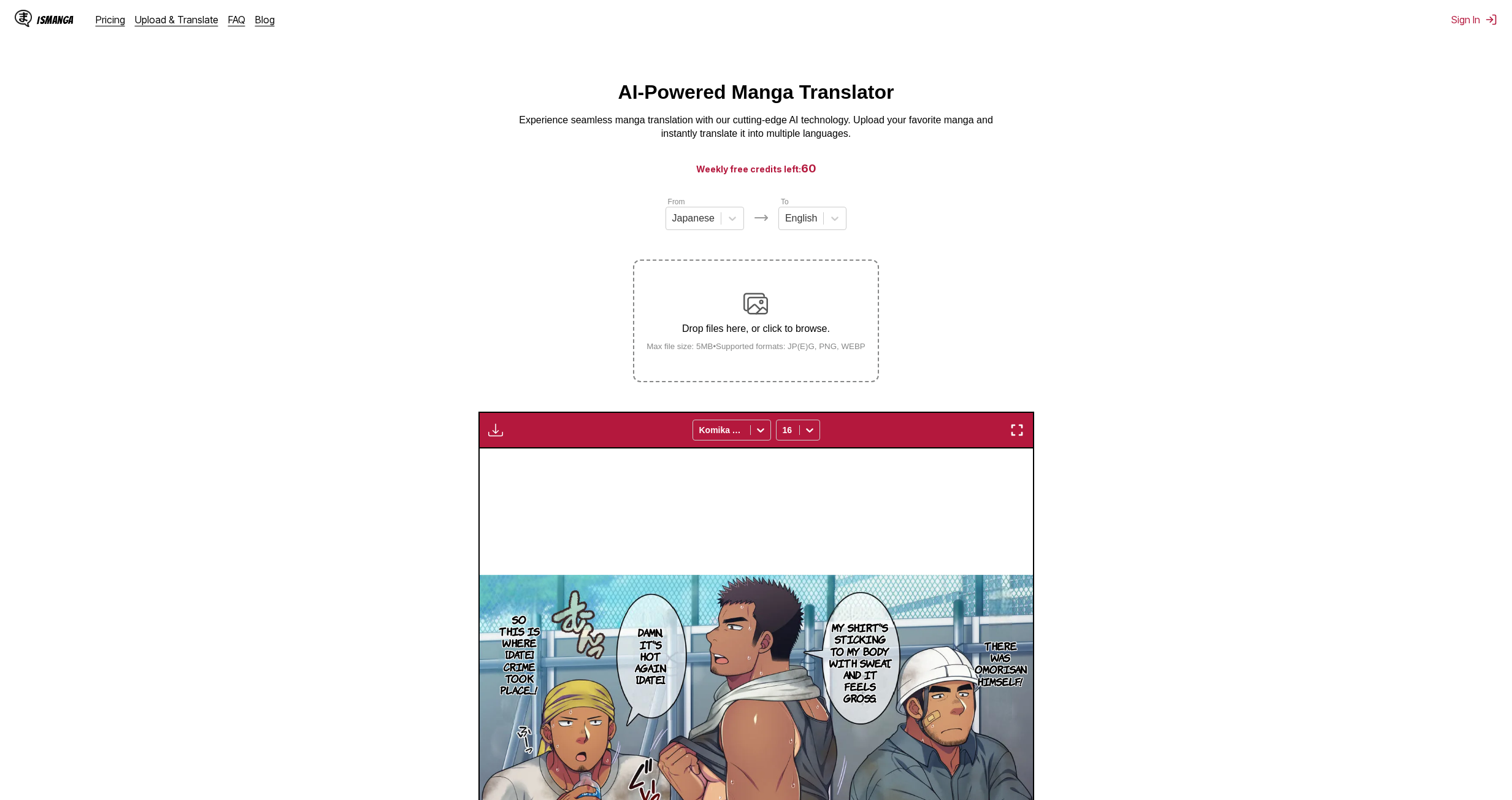
click at [726, 267] on section "From Japanese To English Drop files here, or click to browse. Max file size: 5M…" at bounding box center [756, 674] width 1492 height 957
